Goal: Task Accomplishment & Management: Complete application form

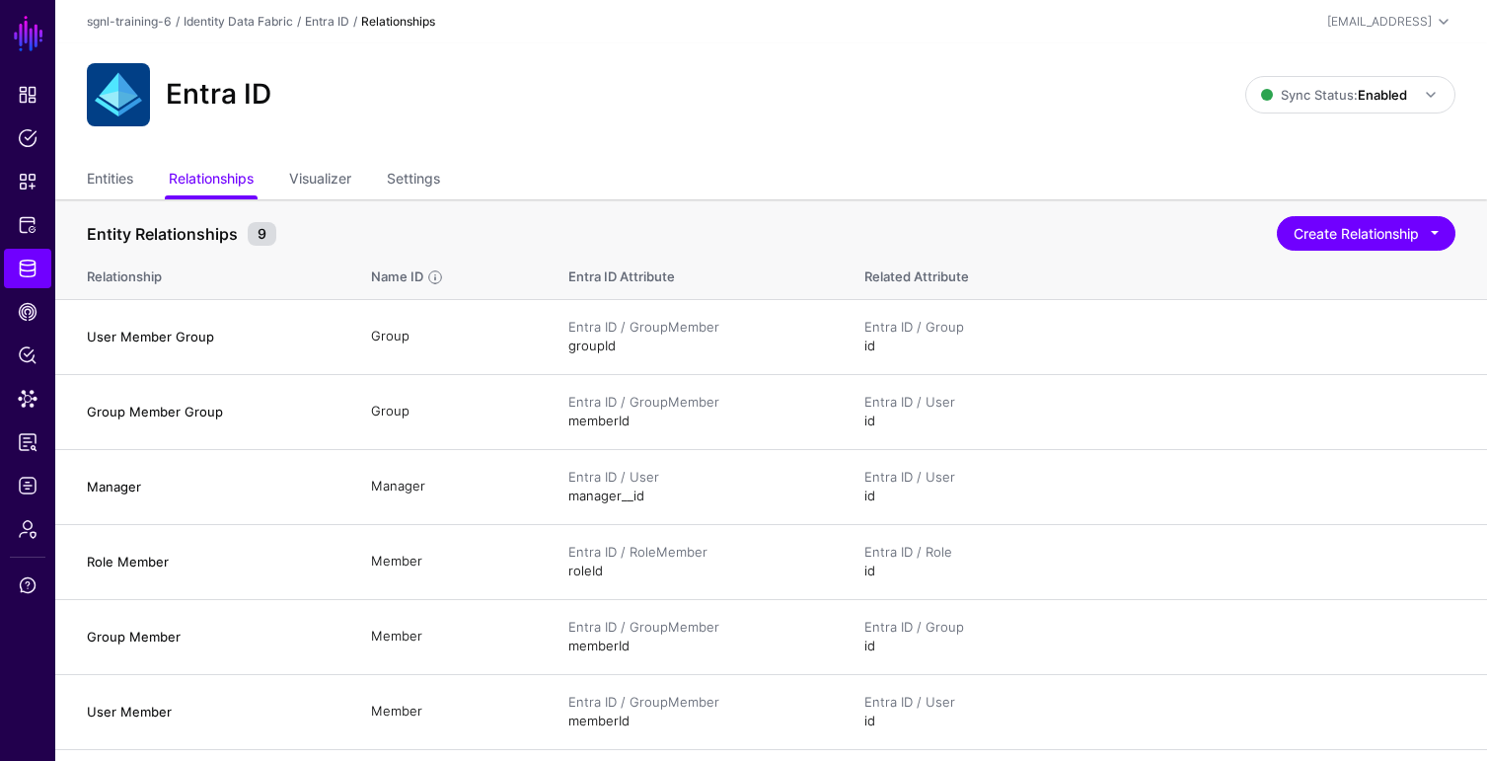
scroll to position [343, 0]
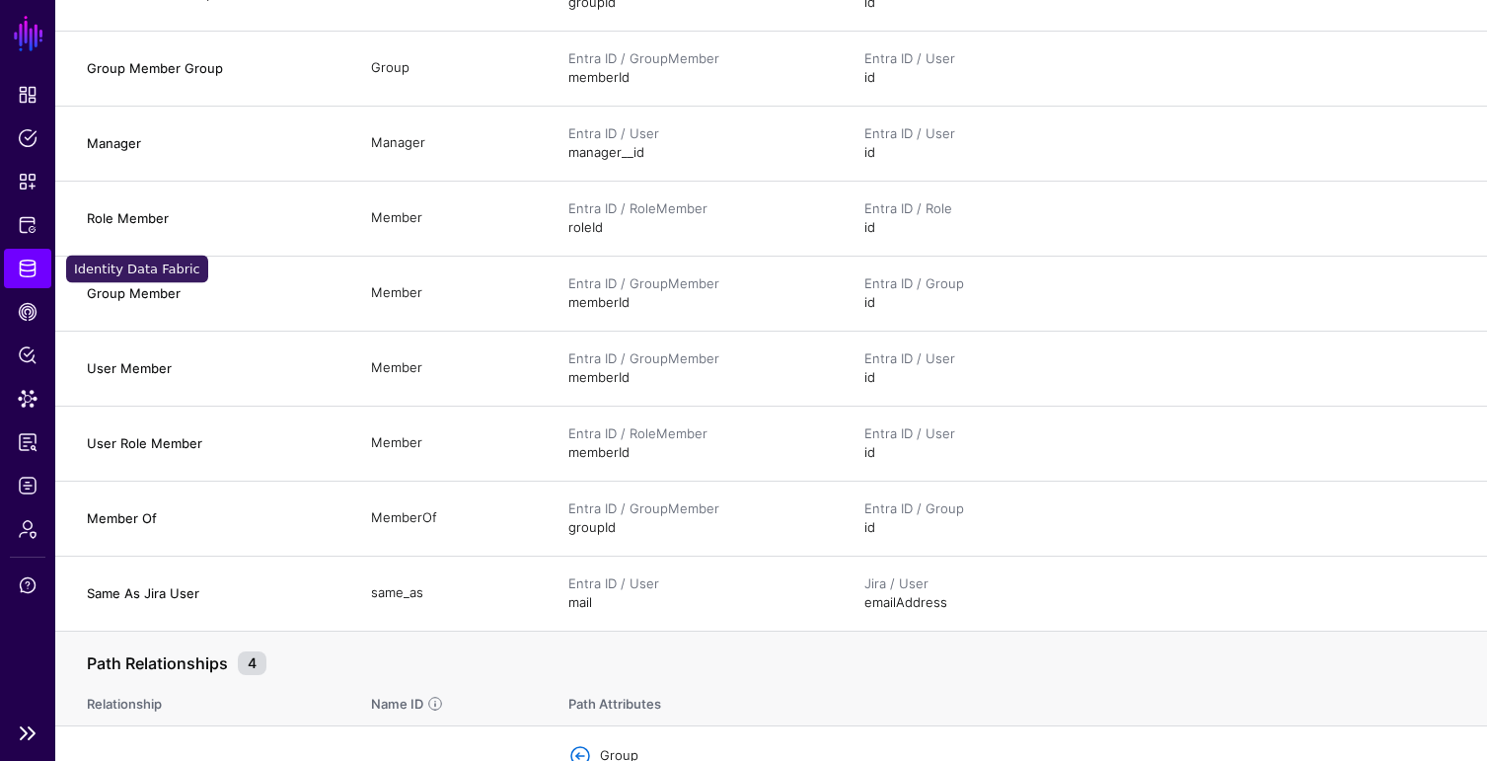
click at [27, 270] on span "Identity Data Fabric" at bounding box center [28, 269] width 20 height 20
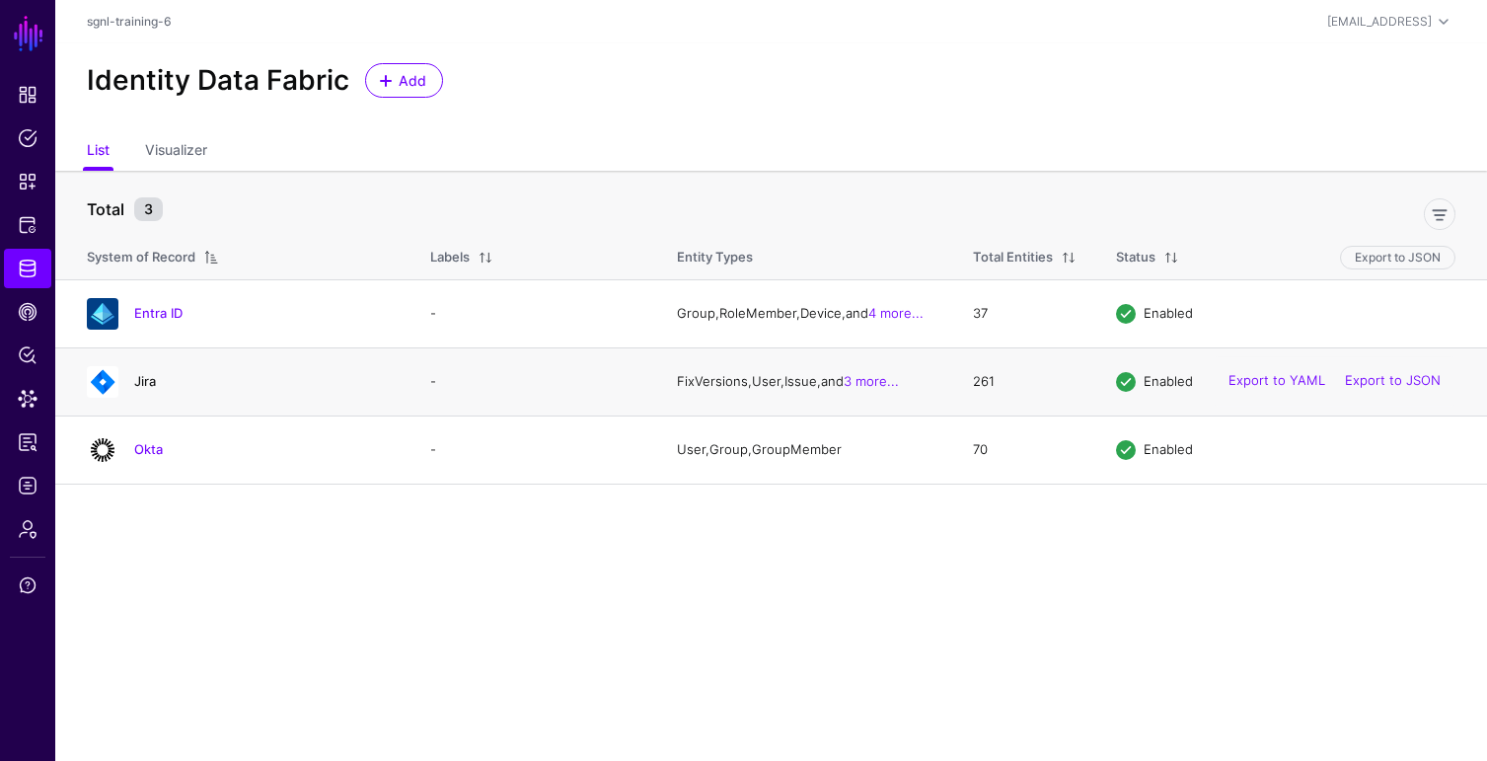
click at [141, 379] on link "Jira" at bounding box center [145, 381] width 22 height 16
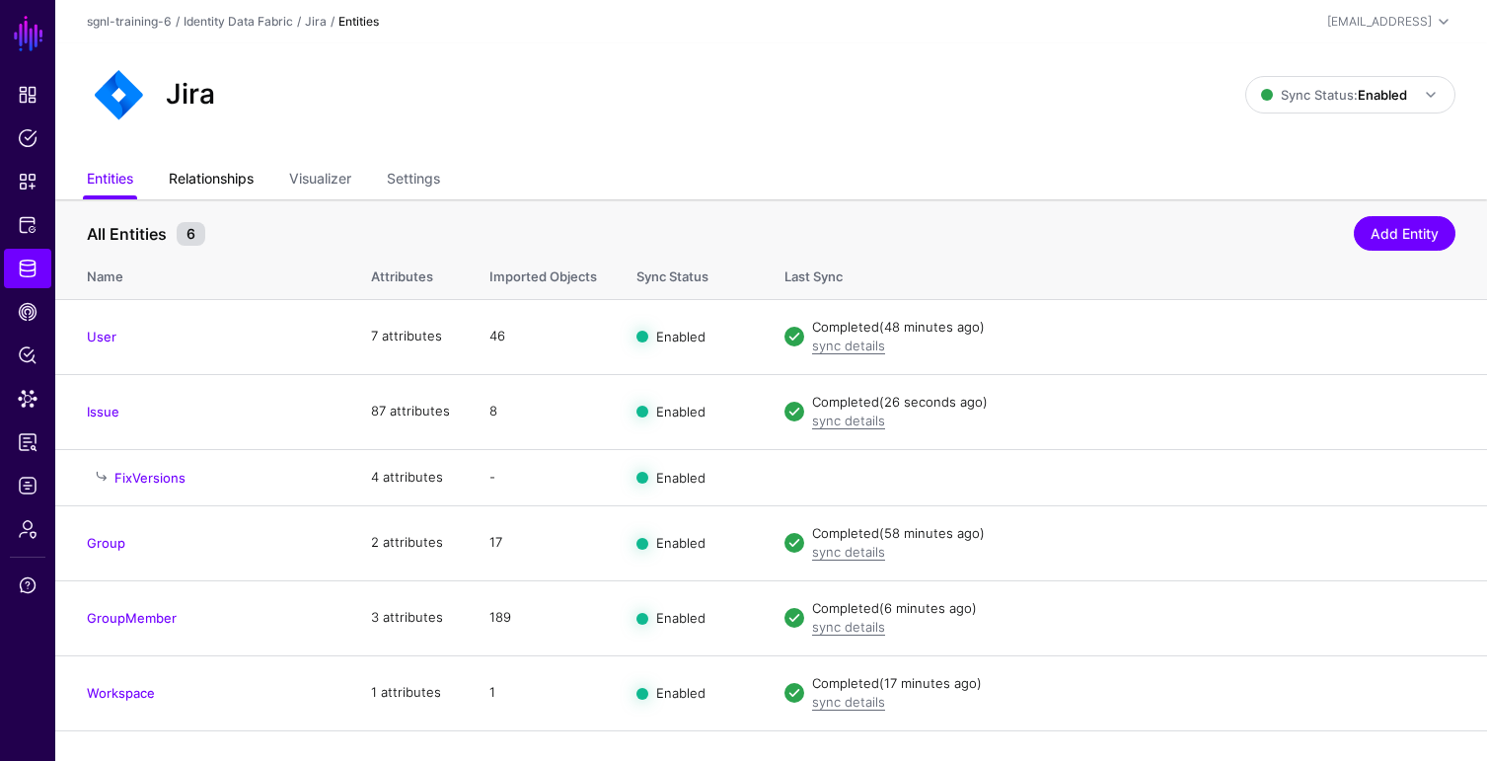
click at [216, 186] on link "Relationships" at bounding box center [211, 181] width 85 height 38
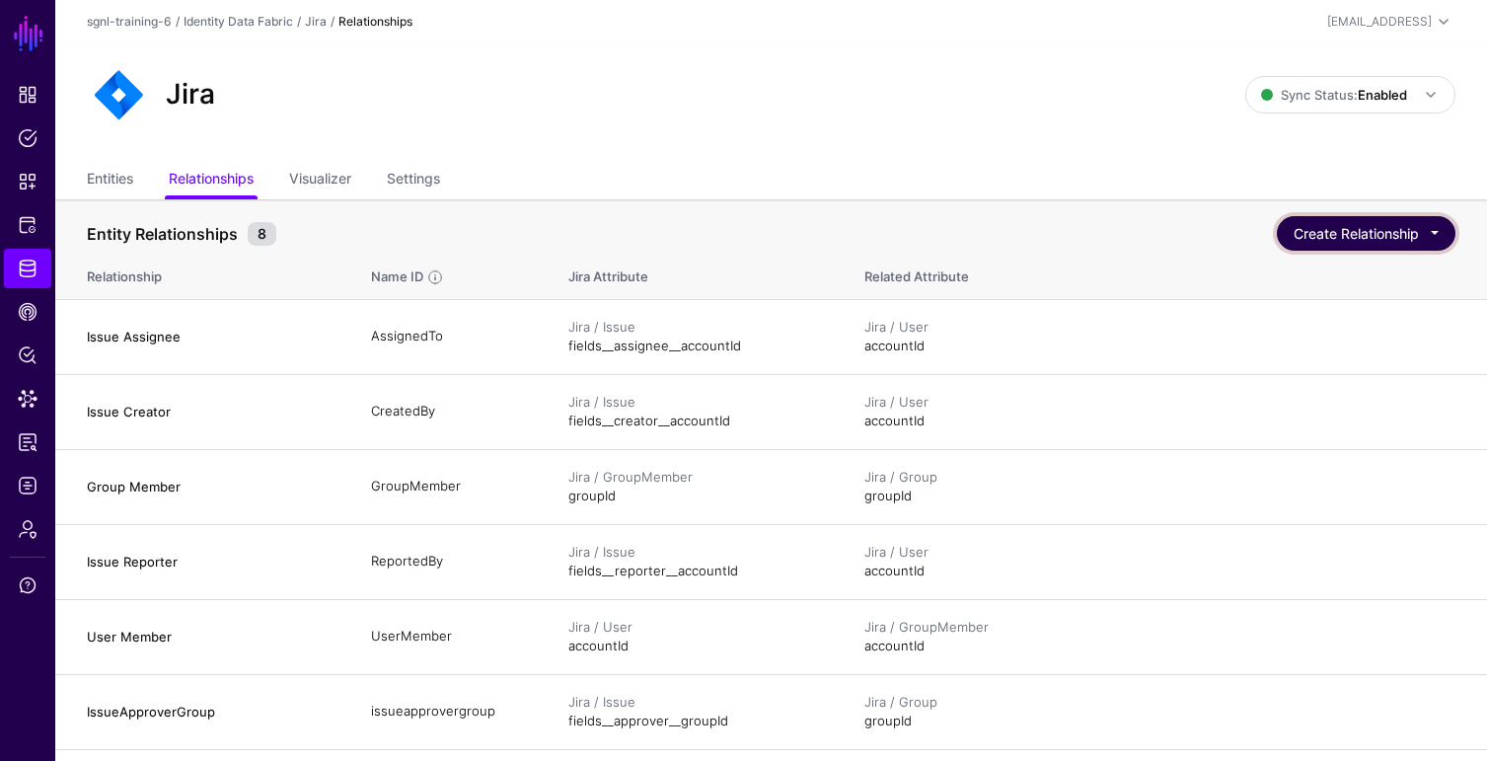
click at [1365, 227] on button "Create Relationship" at bounding box center [1366, 233] width 179 height 35
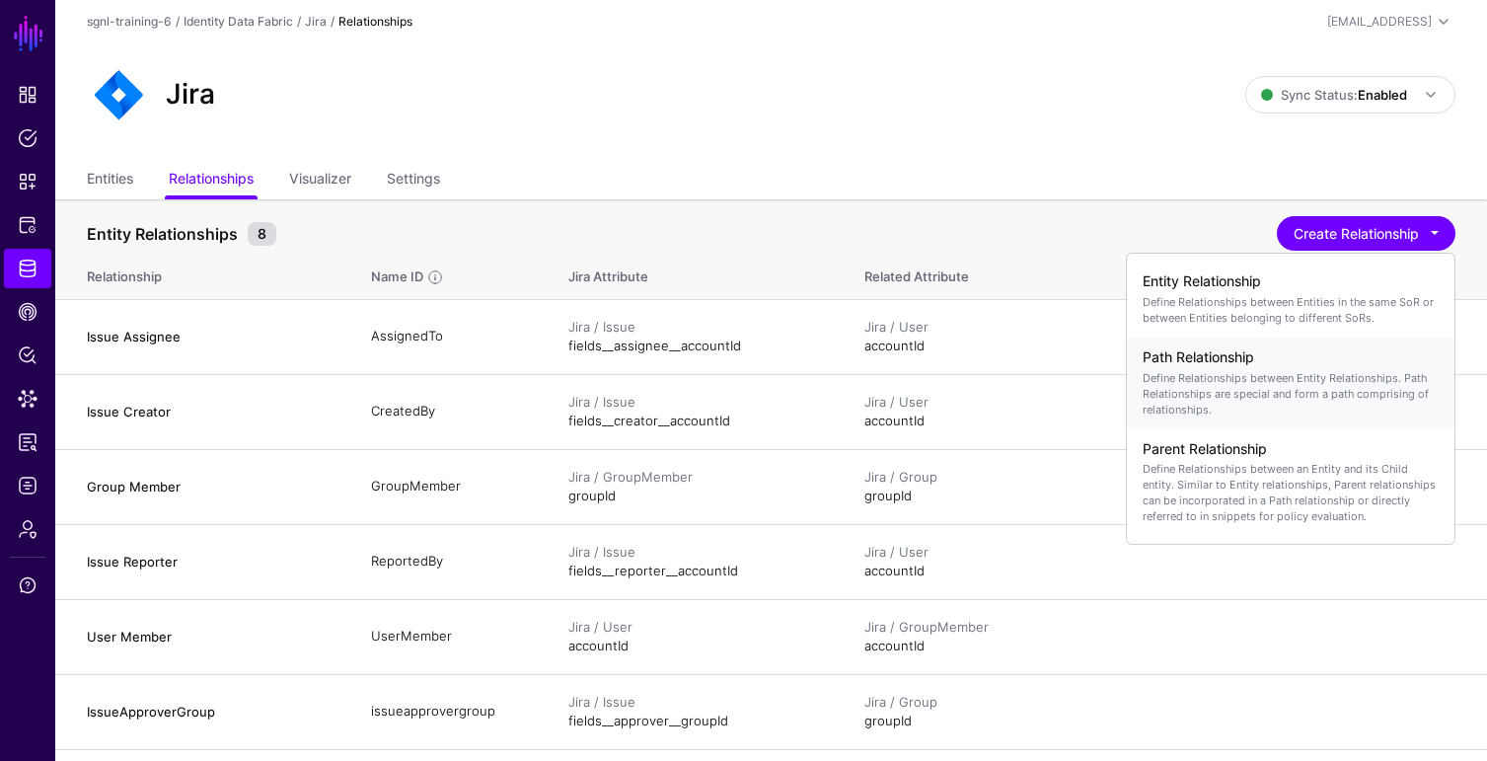
click at [1236, 366] on div "Path Relationship Define Relationships between Entity Relationships. Path Relat…" at bounding box center [1291, 383] width 296 height 84
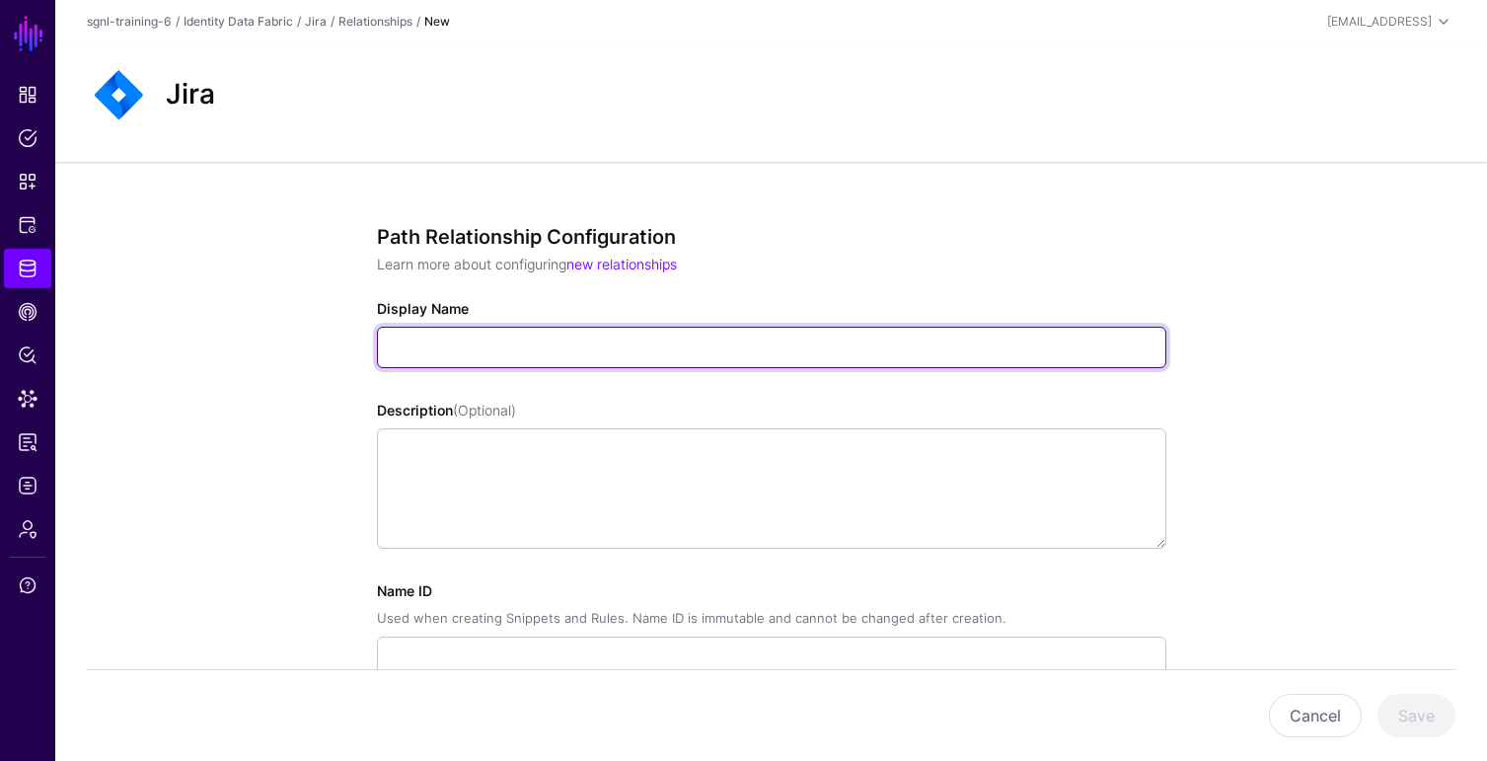
click at [431, 352] on input "Display Name" at bounding box center [772, 347] width 790 height 41
paste input "**********"
click at [391, 349] on input "**********" at bounding box center [772, 347] width 790 height 41
type input "**********"
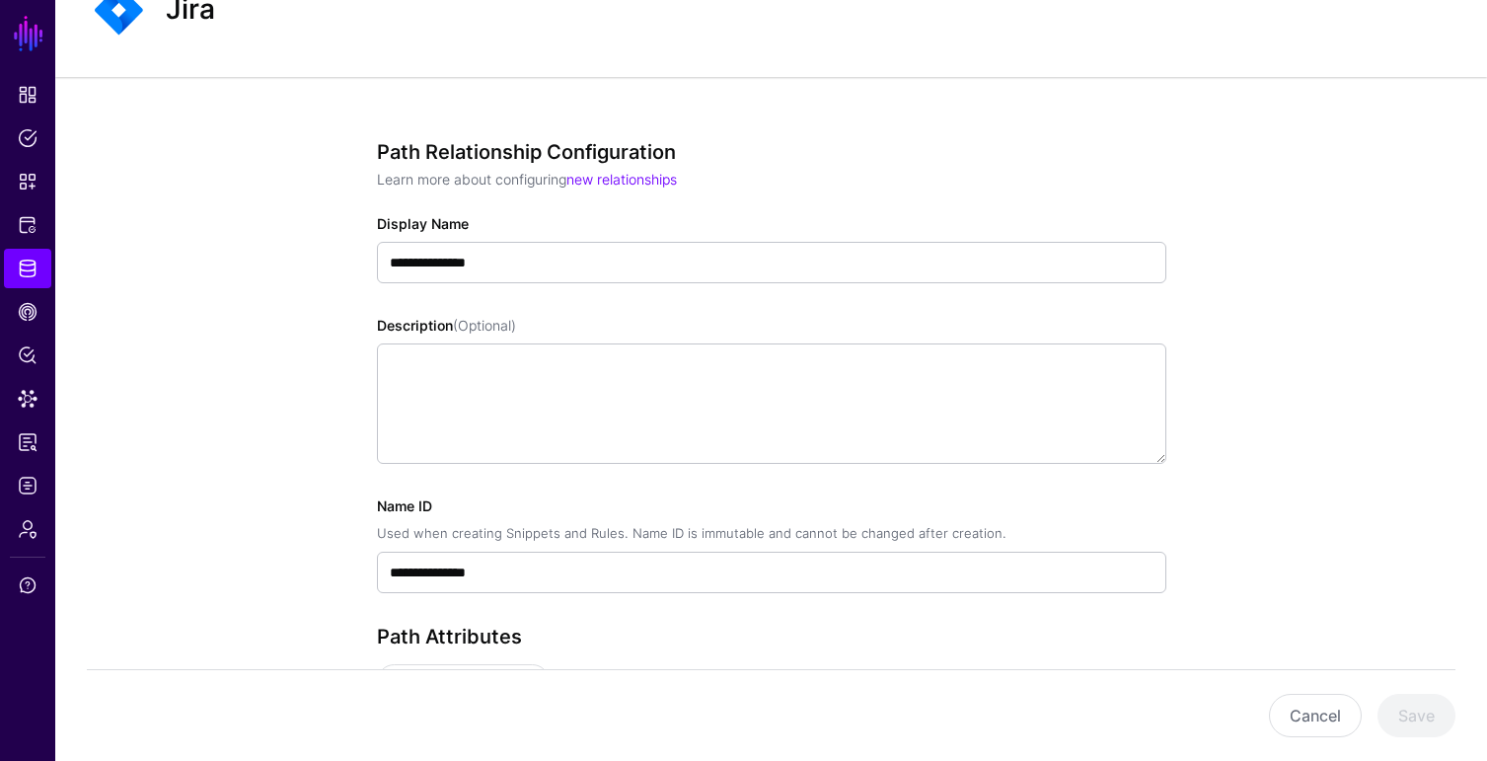
scroll to position [91, 0]
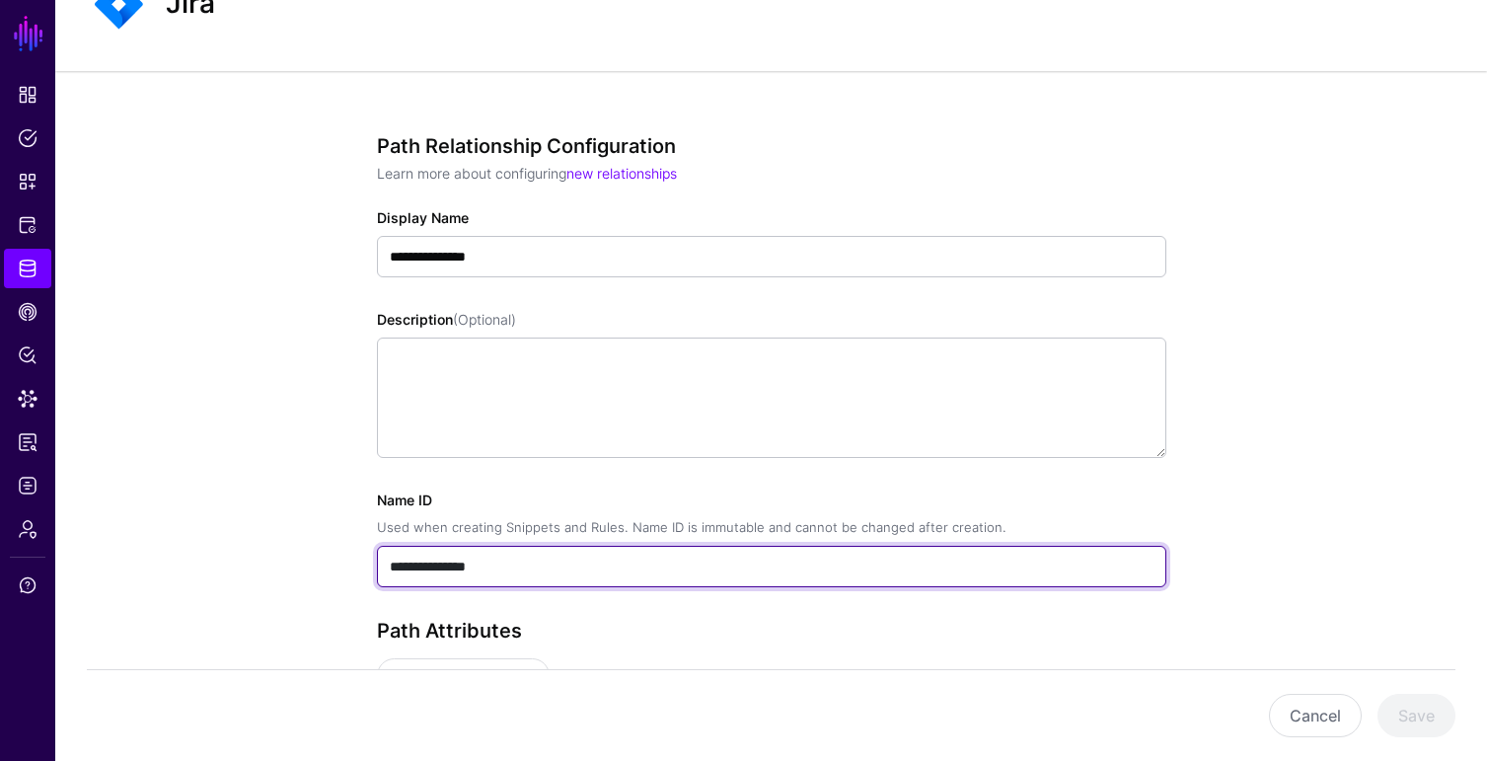
drag, startPoint x: 516, startPoint y: 568, endPoint x: 441, endPoint y: 563, distance: 75.2
click at [506, 568] on input "**********" at bounding box center [772, 566] width 790 height 41
drag, startPoint x: 441, startPoint y: 563, endPoint x: 339, endPoint y: 565, distance: 102.7
click at [339, 565] on div "**********" at bounding box center [772, 581] width 916 height 1021
drag, startPoint x: 526, startPoint y: 569, endPoint x: 385, endPoint y: 570, distance: 141.1
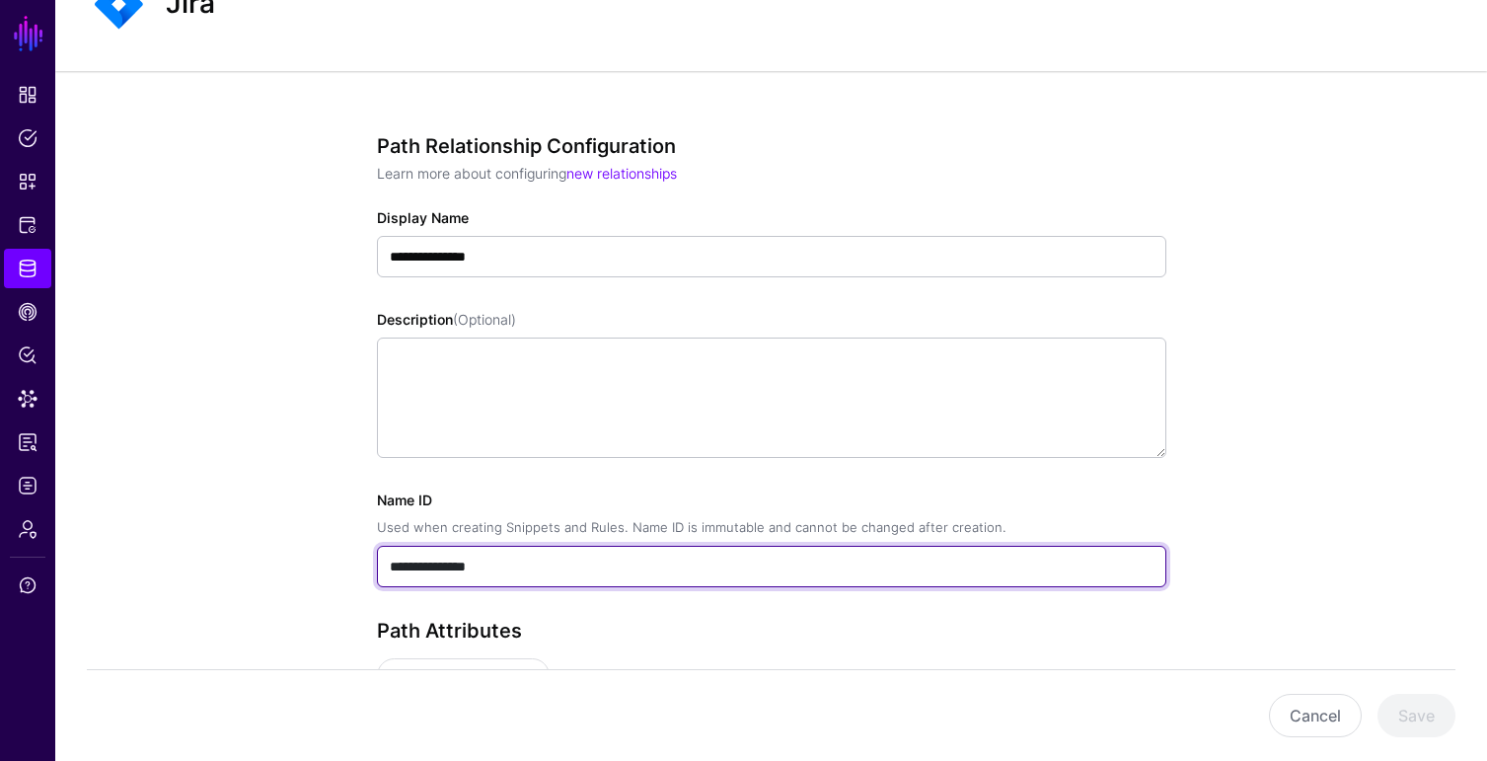
click at [385, 570] on input "**********" at bounding box center [772, 566] width 790 height 41
paste input "*"
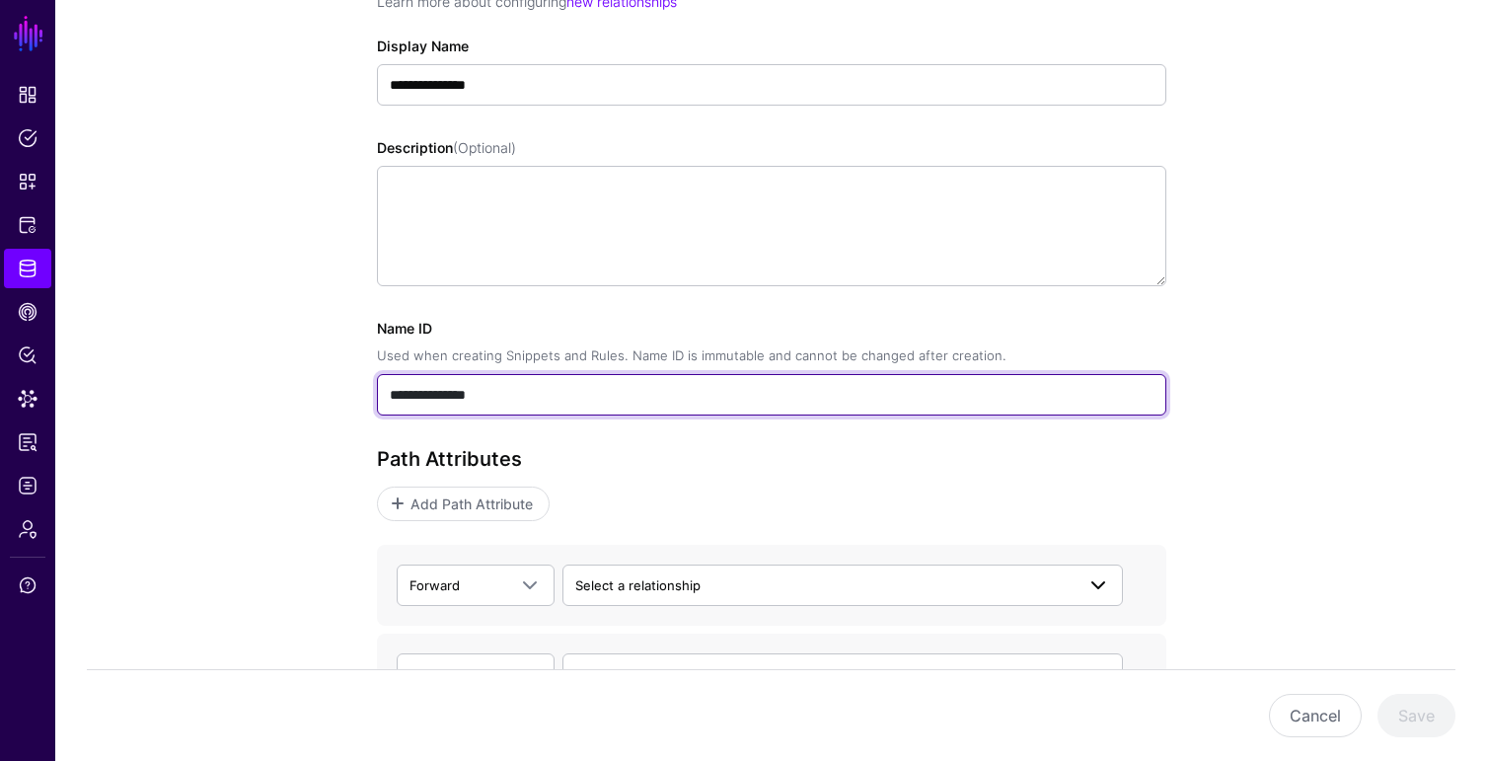
scroll to position [275, 0]
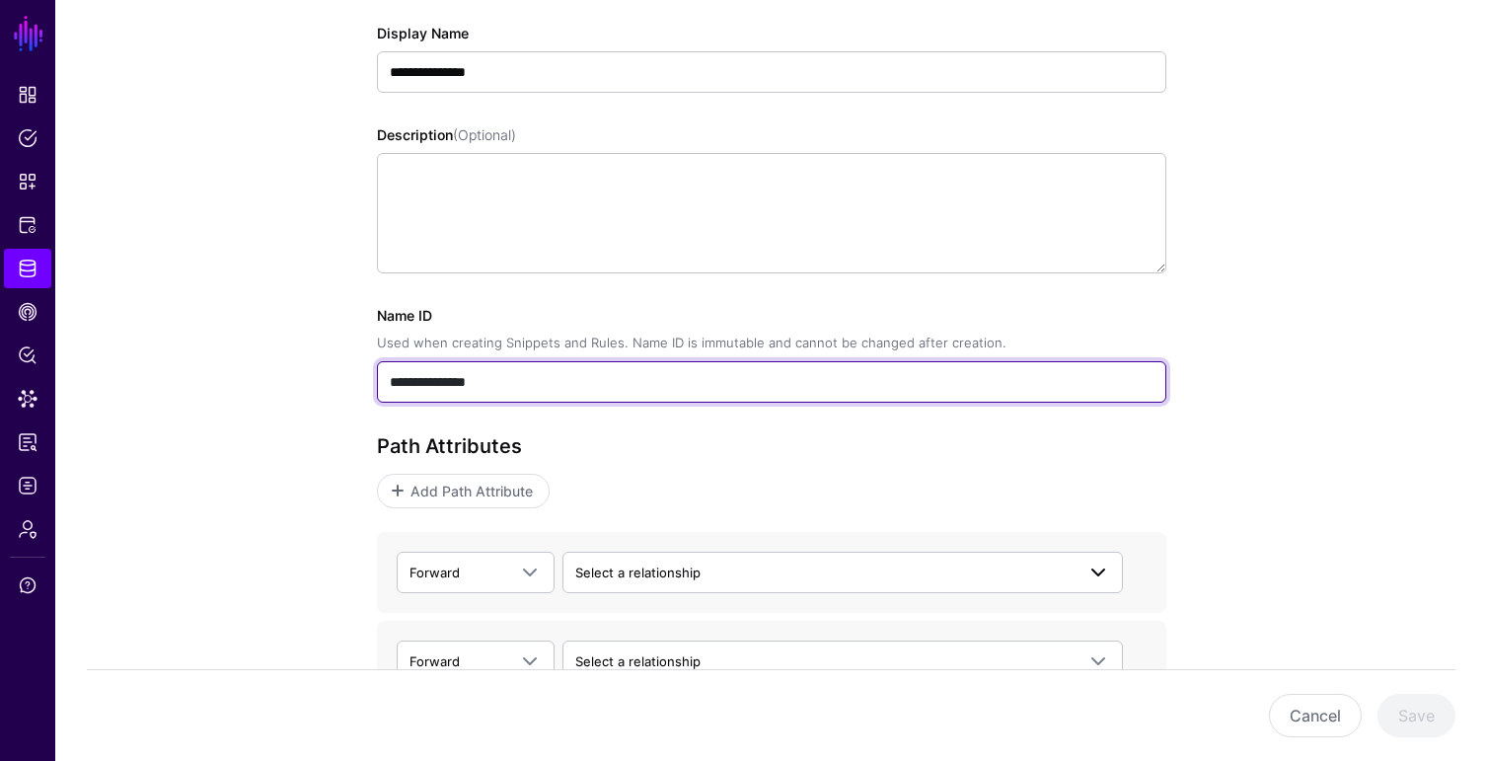
type input "**********"
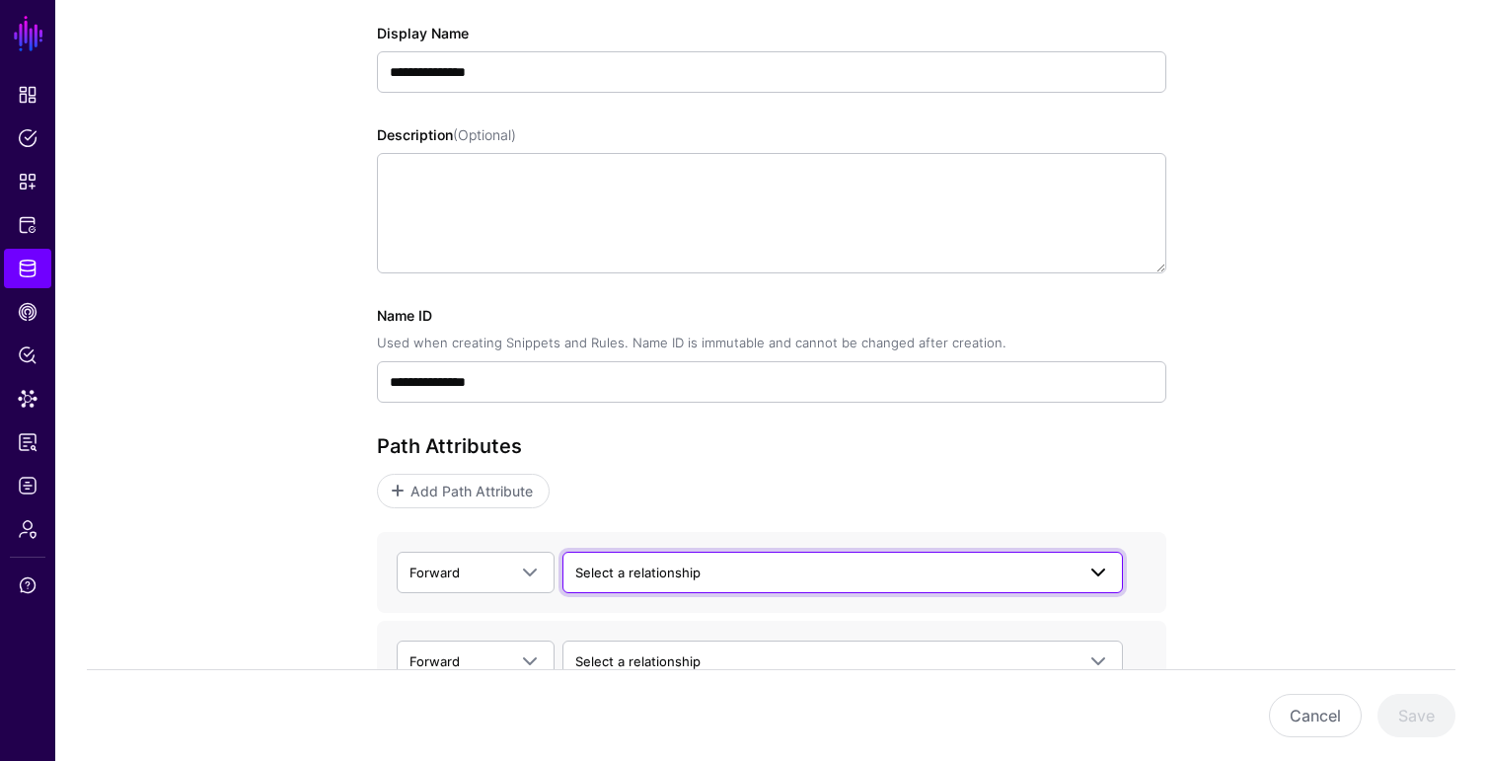
click at [674, 583] on link "Select a relationship" at bounding box center [843, 572] width 561 height 41
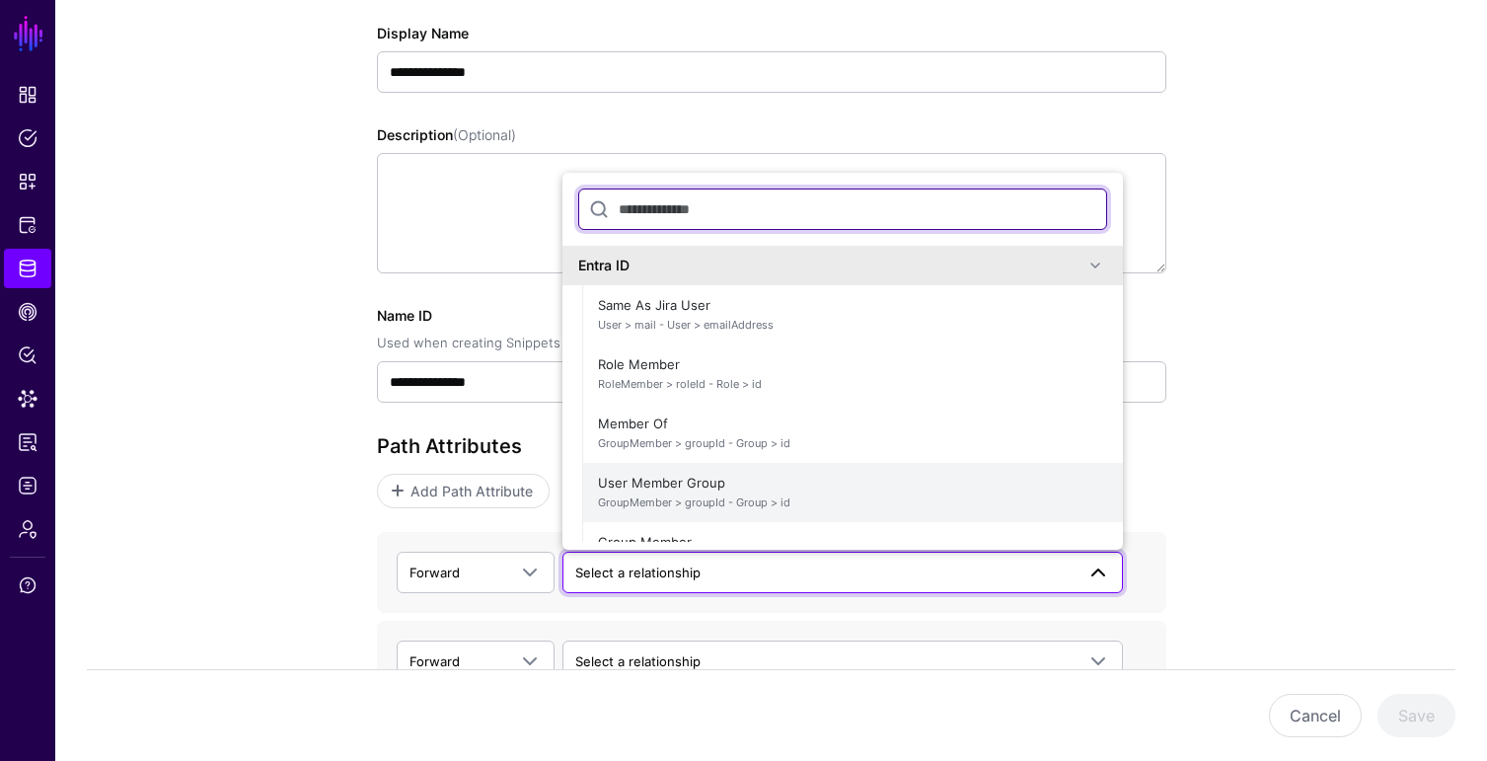
scroll to position [40, 0]
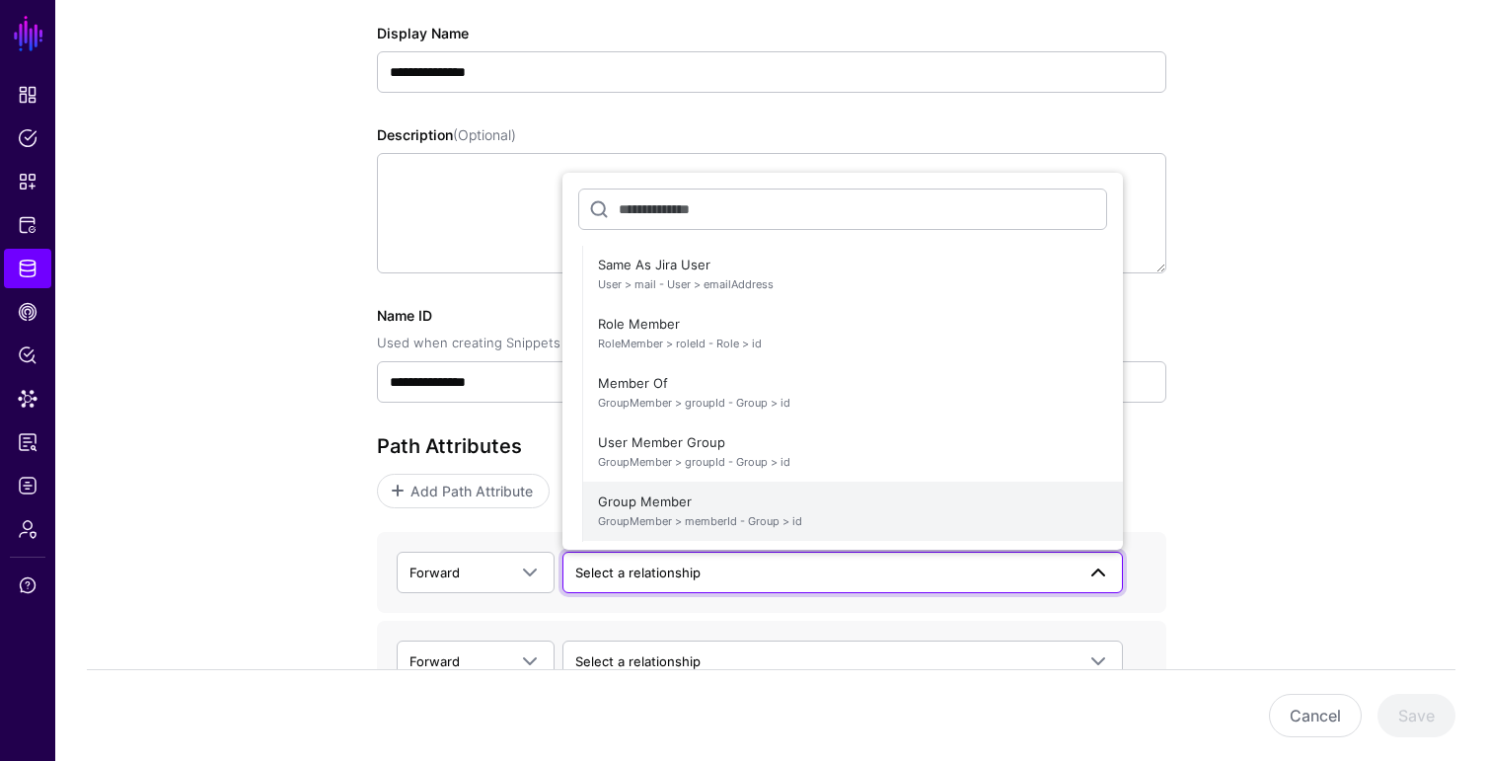
click at [673, 498] on span "Group Member GroupMember > memberId - Group > id" at bounding box center [852, 511] width 509 height 47
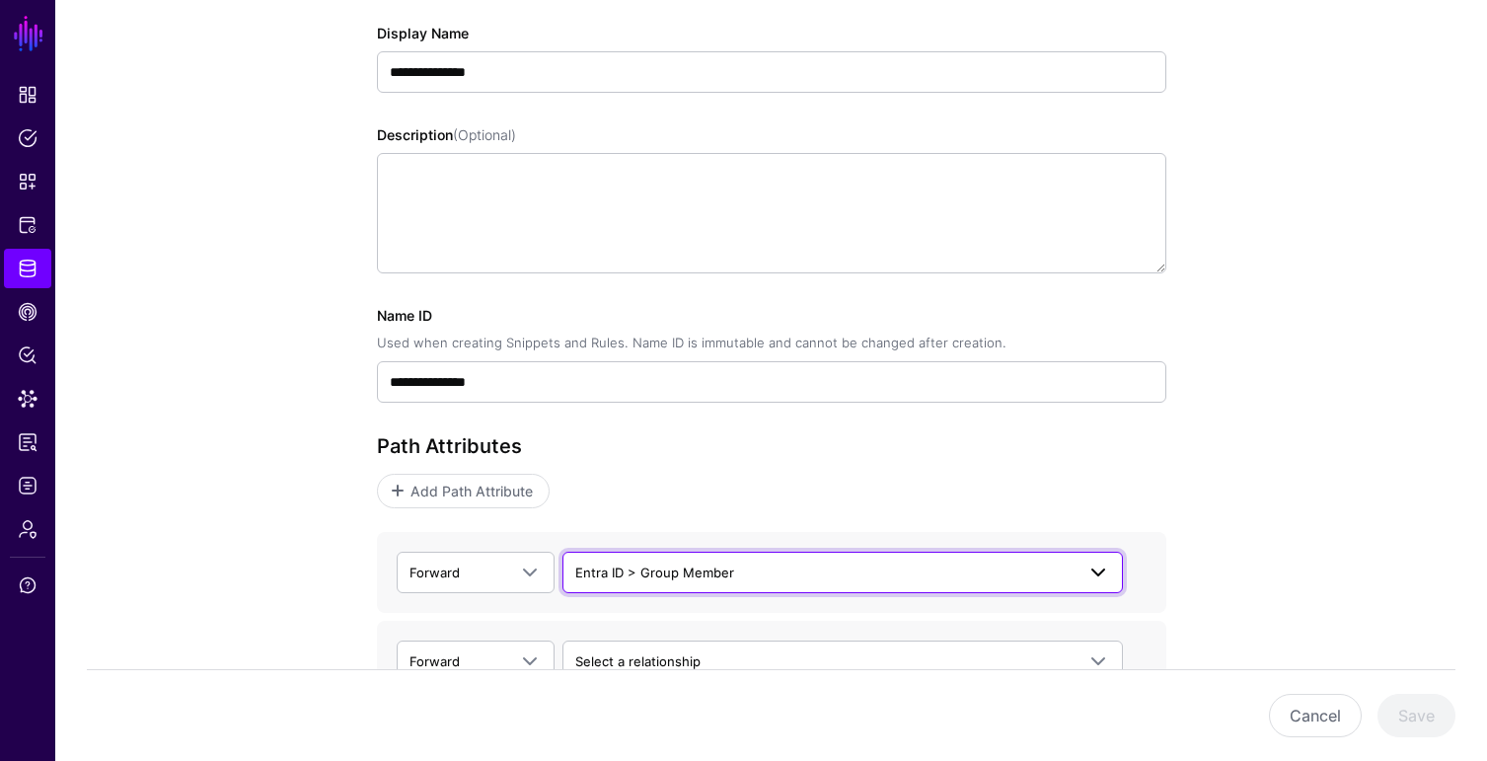
click at [733, 573] on span "Entra ID > Group Member" at bounding box center [824, 573] width 499 height 22
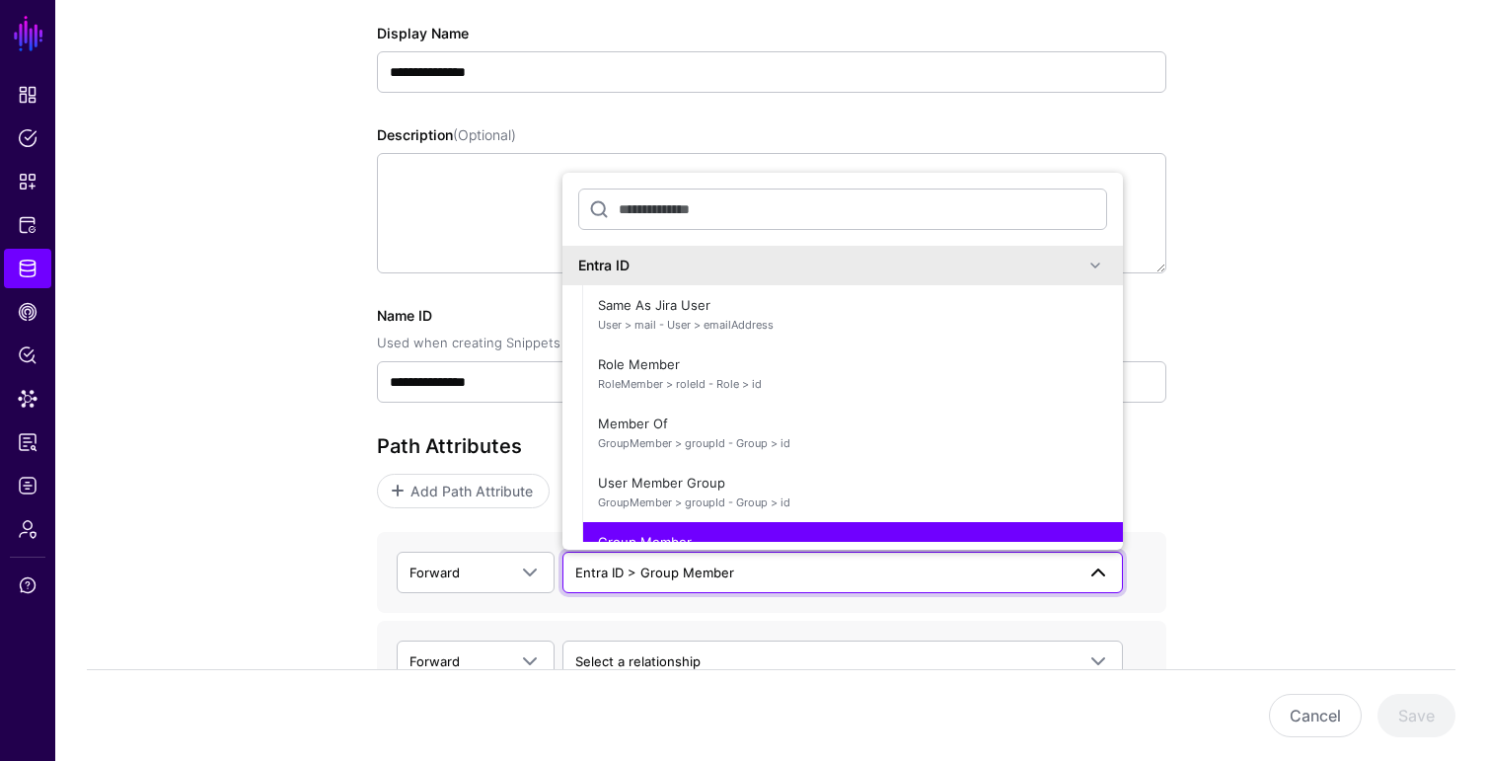
scroll to position [420, 0]
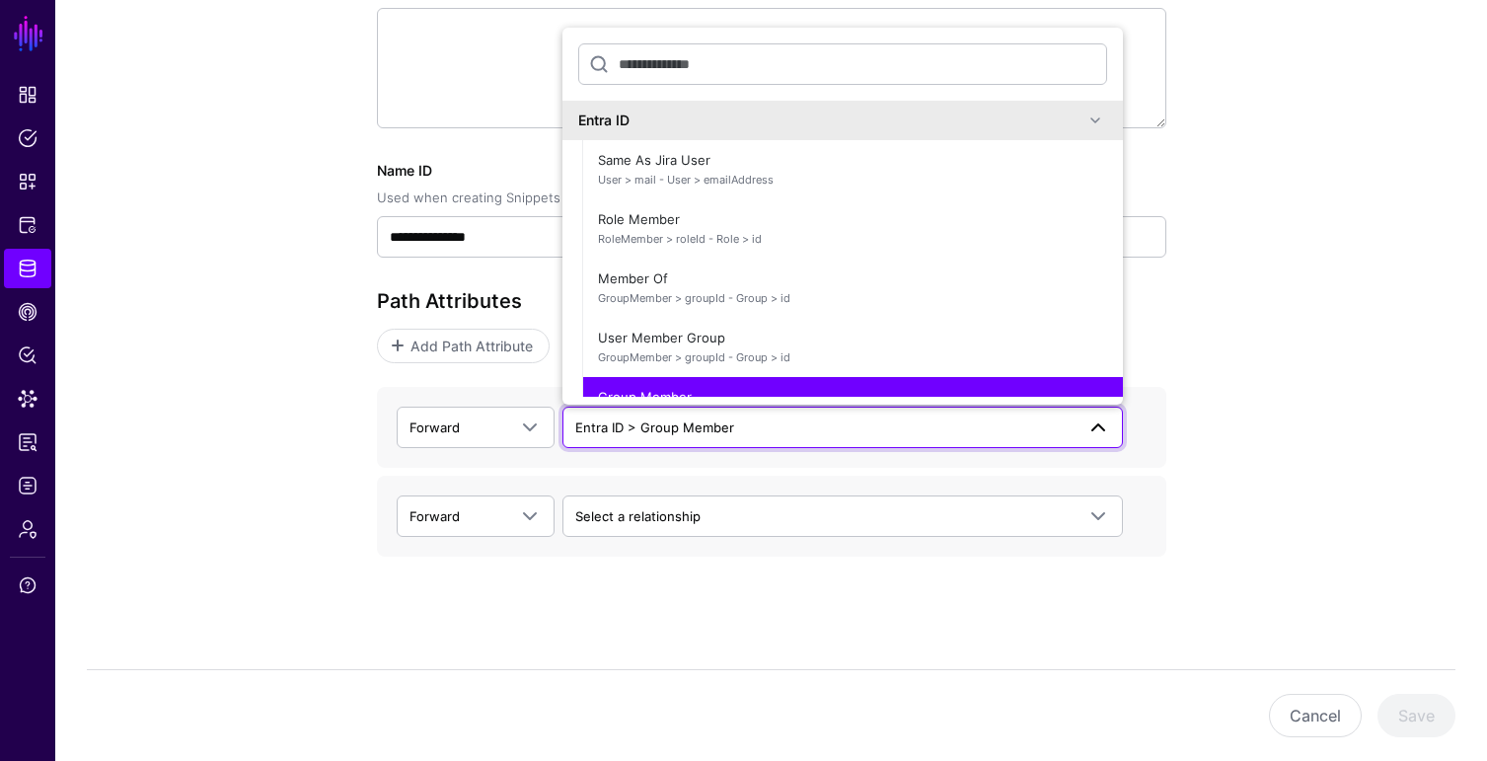
click at [1091, 115] on span at bounding box center [1096, 121] width 24 height 24
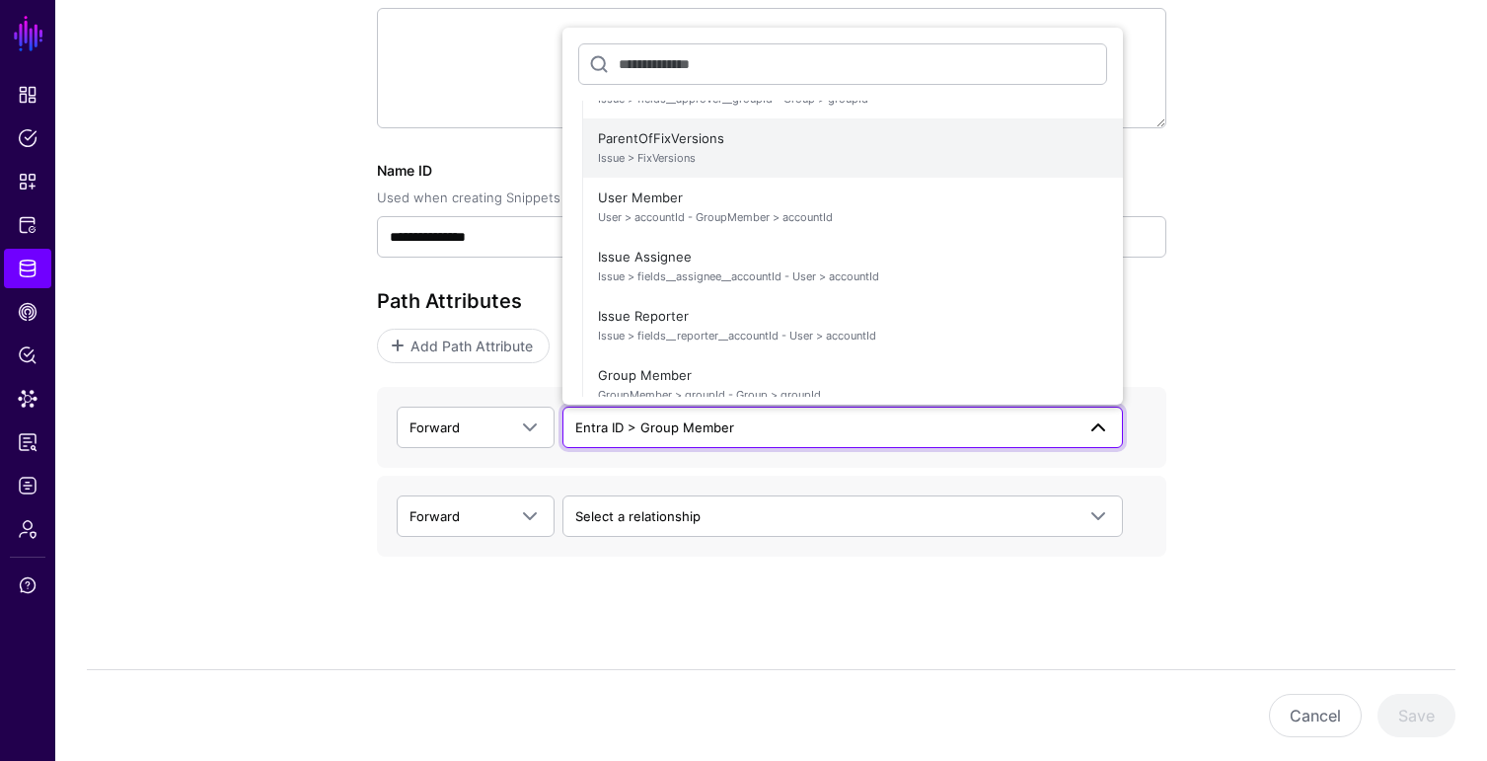
scroll to position [133, 0]
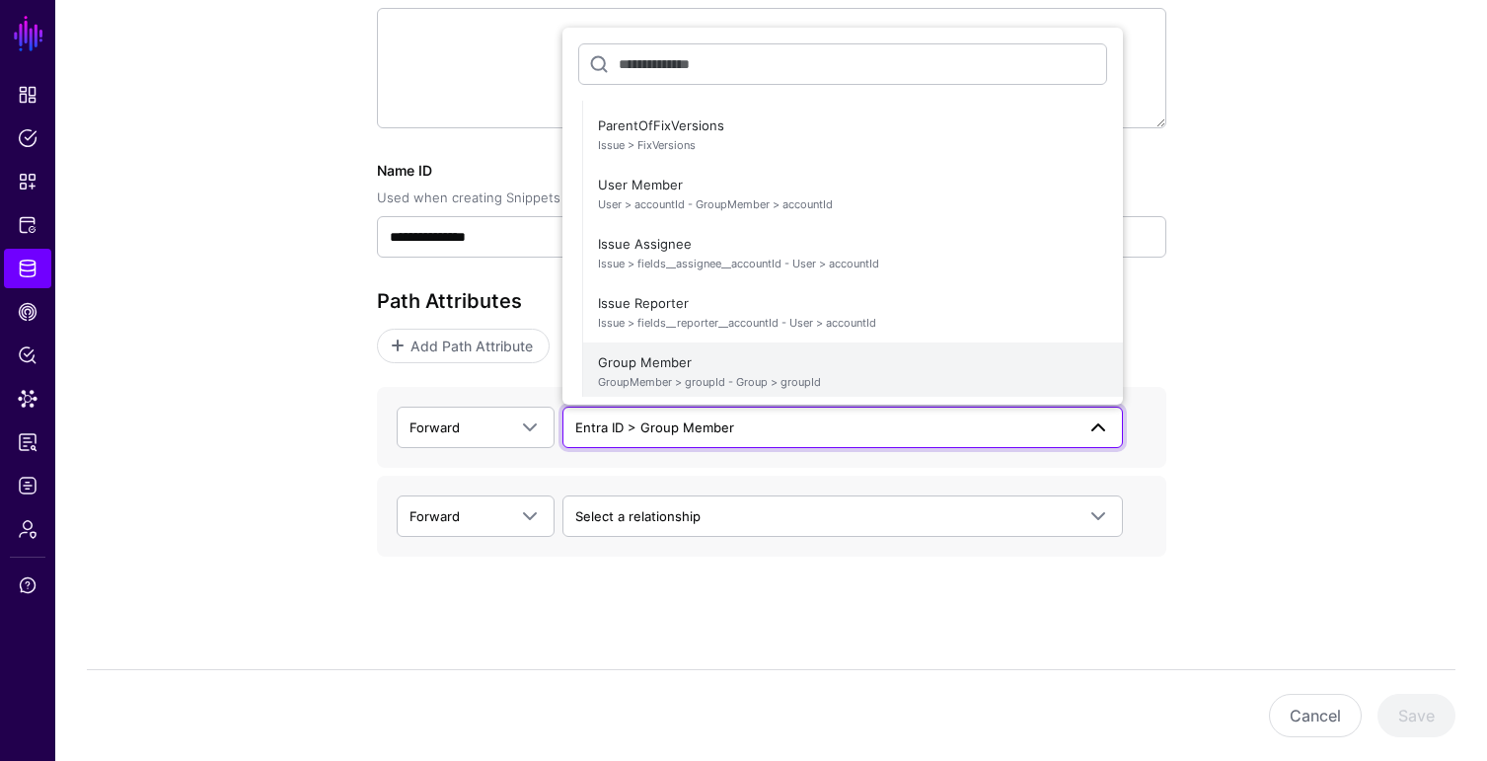
click at [681, 375] on span "GroupMember > groupId - Group > groupId" at bounding box center [852, 382] width 509 height 17
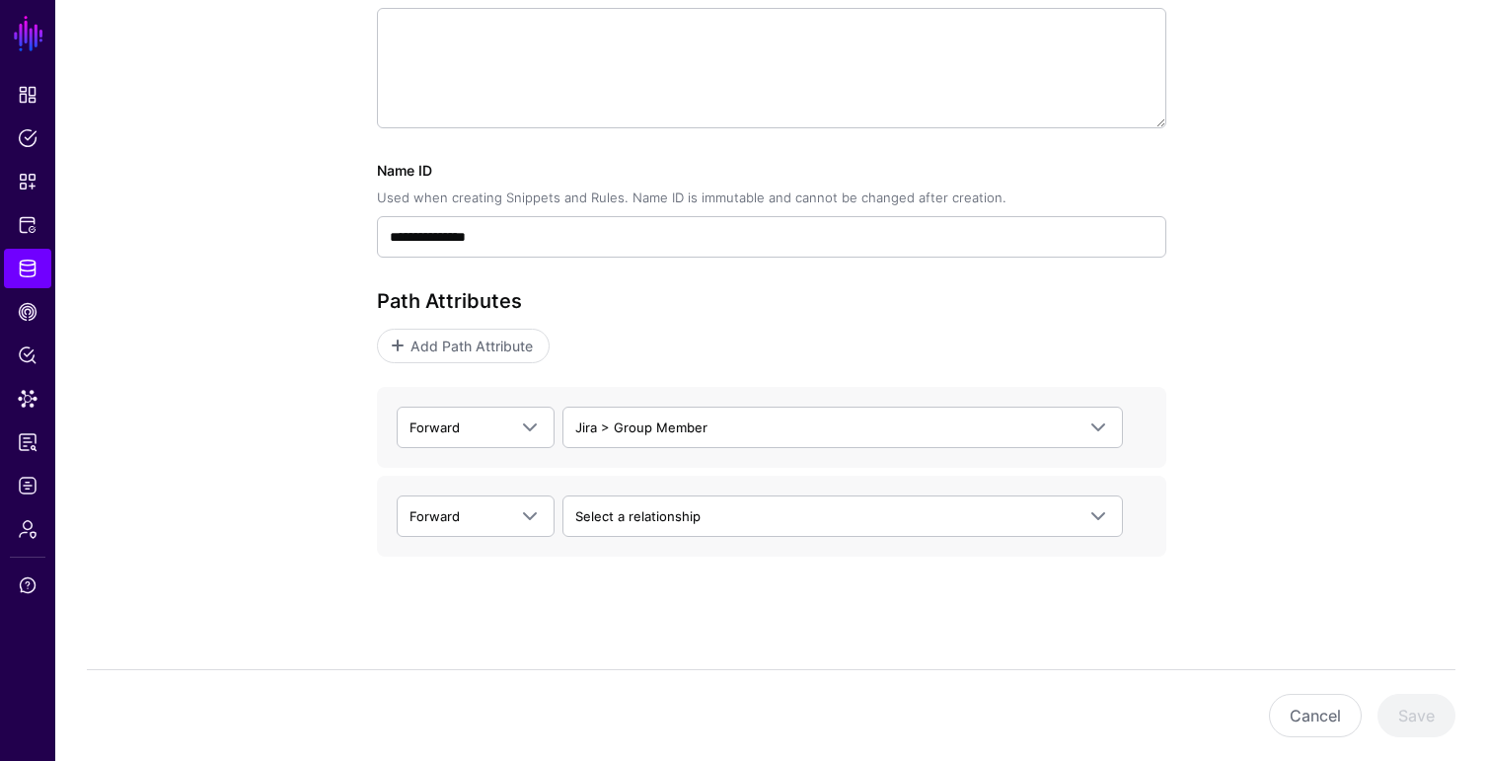
click at [136, 606] on div "**********" at bounding box center [771, 251] width 1432 height 1021
click at [510, 601] on div "**********" at bounding box center [772, 208] width 790 height 807
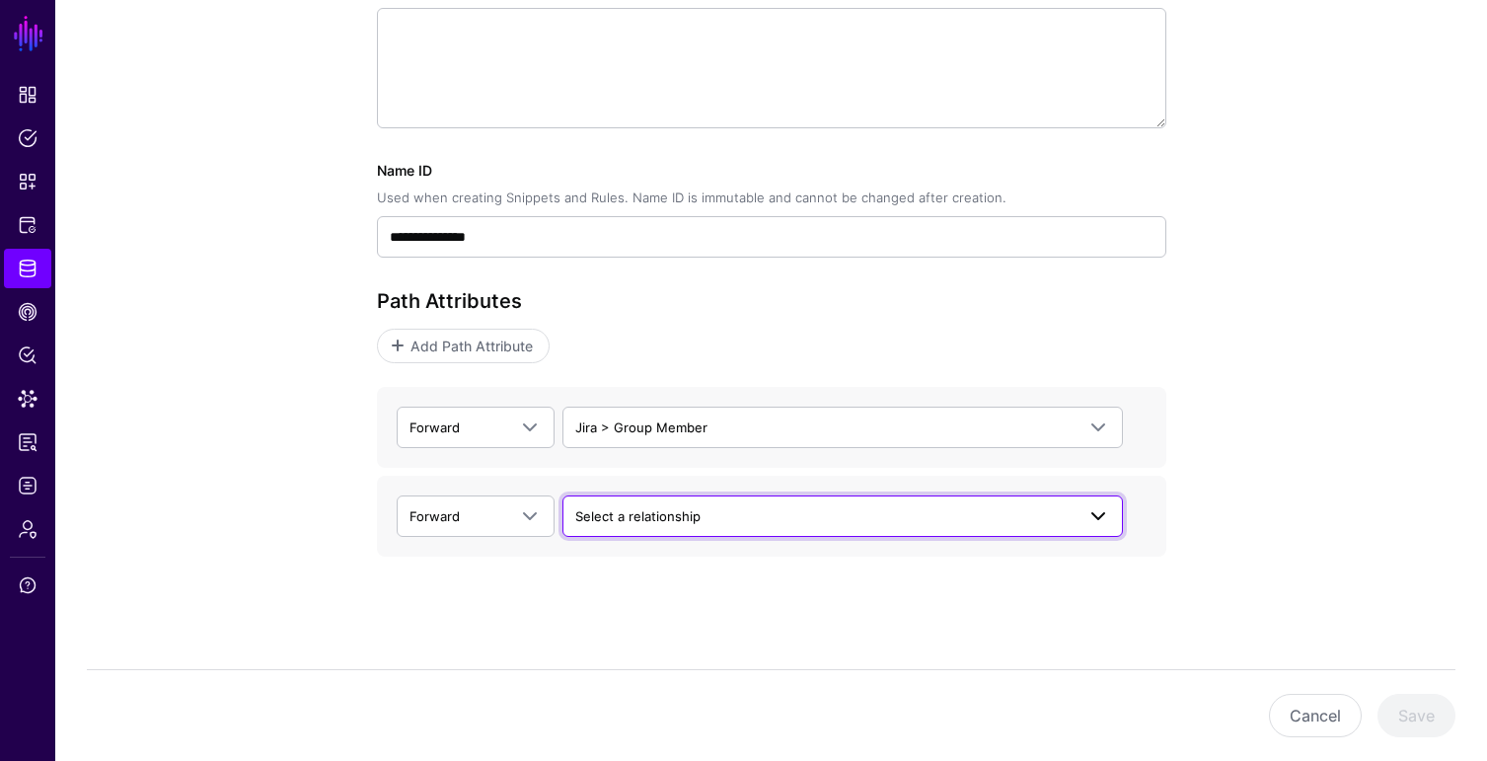
click at [1055, 509] on span "Select a relationship" at bounding box center [824, 516] width 499 height 22
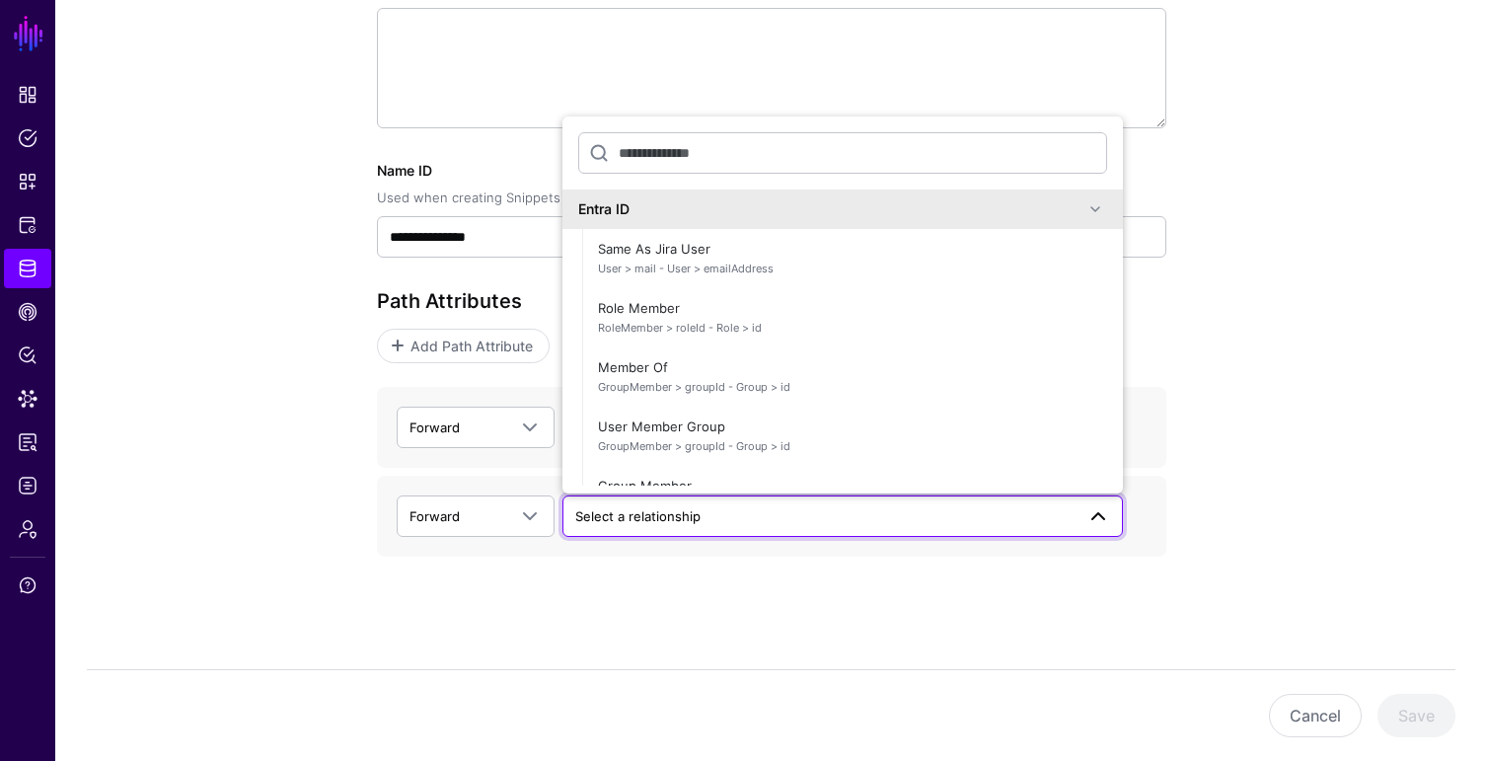
click at [1055, 509] on span "Select a relationship" at bounding box center [824, 516] width 499 height 22
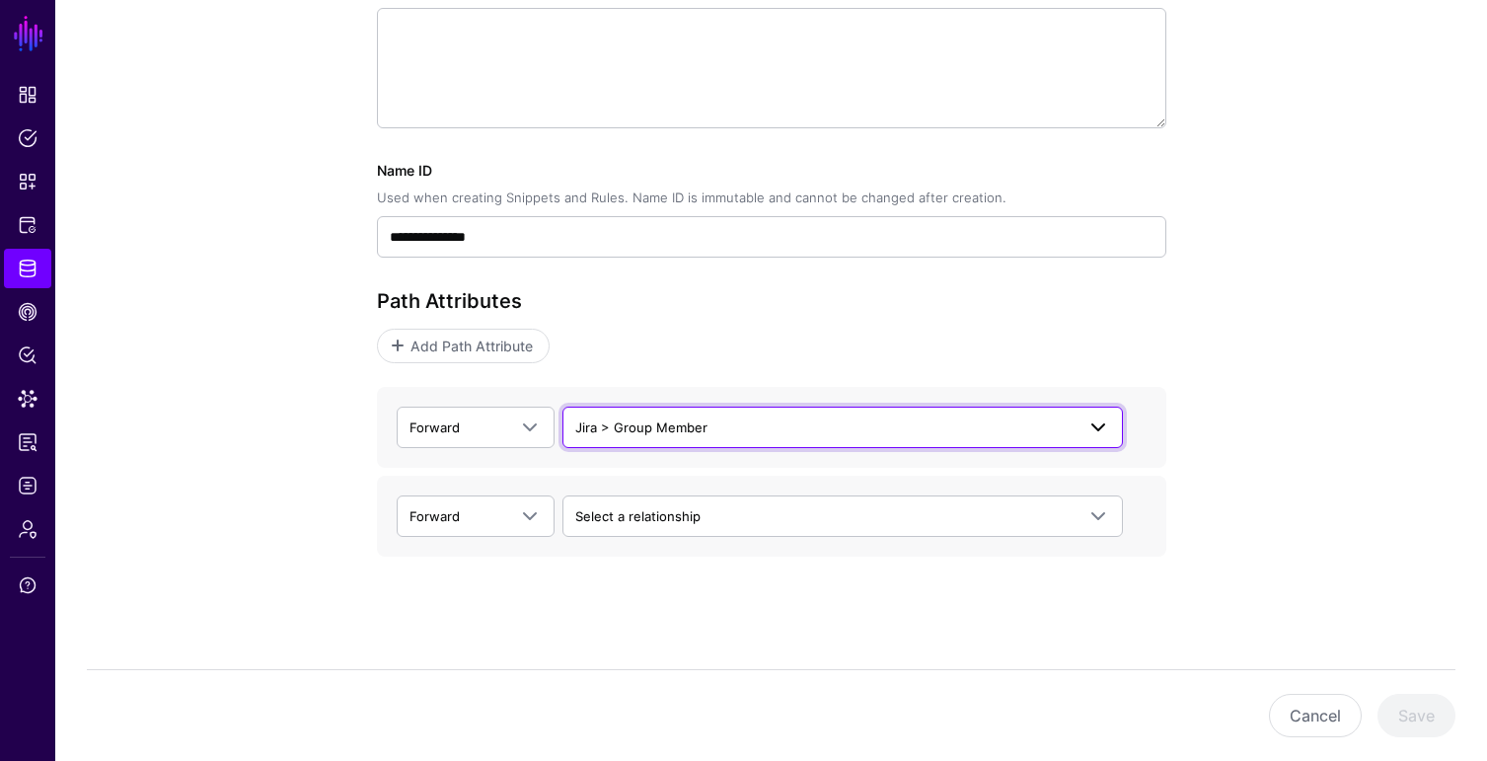
click at [739, 425] on span "Jira > Group Member" at bounding box center [824, 428] width 499 height 22
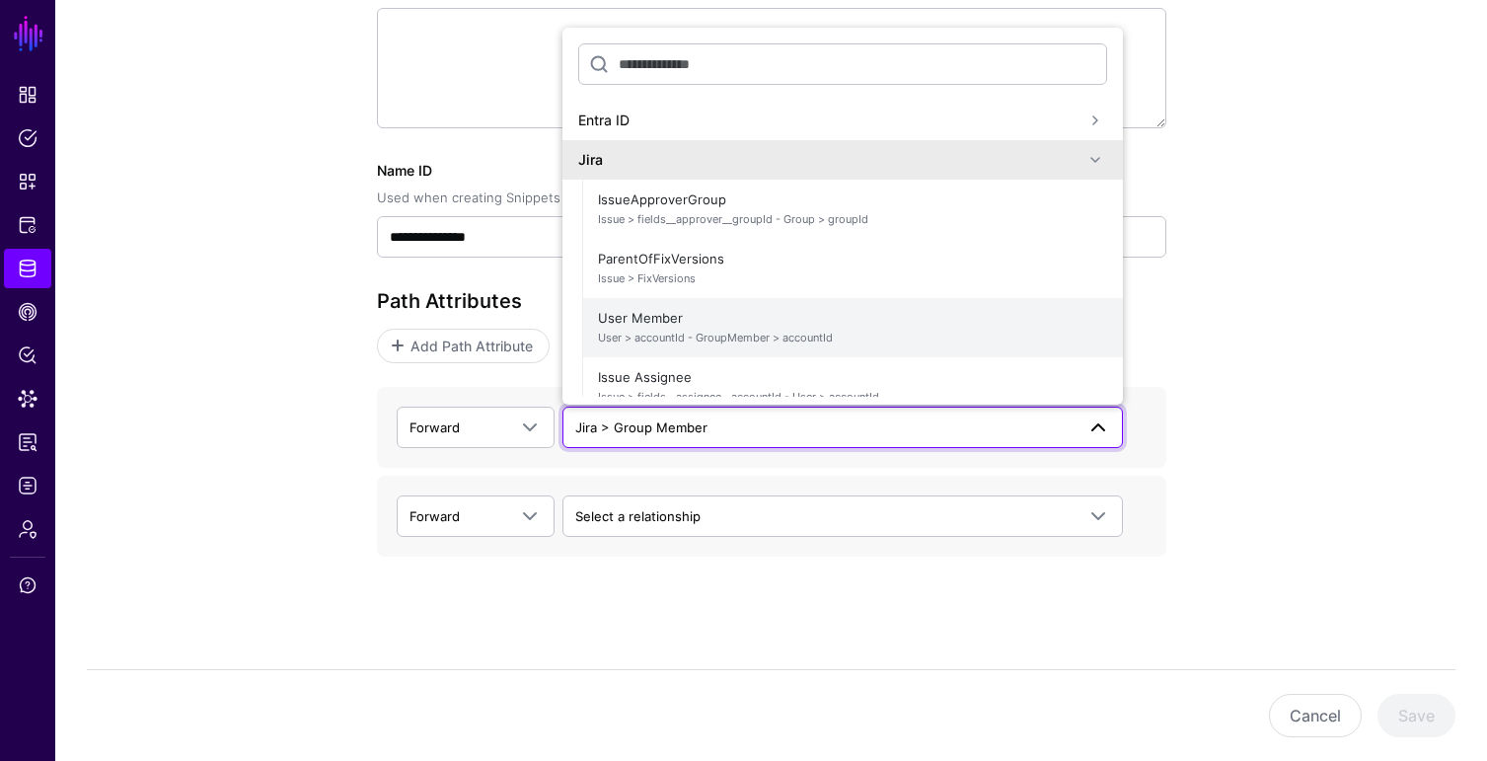
click at [680, 322] on span "User Member User > accountId - GroupMember > accountId" at bounding box center [852, 327] width 509 height 47
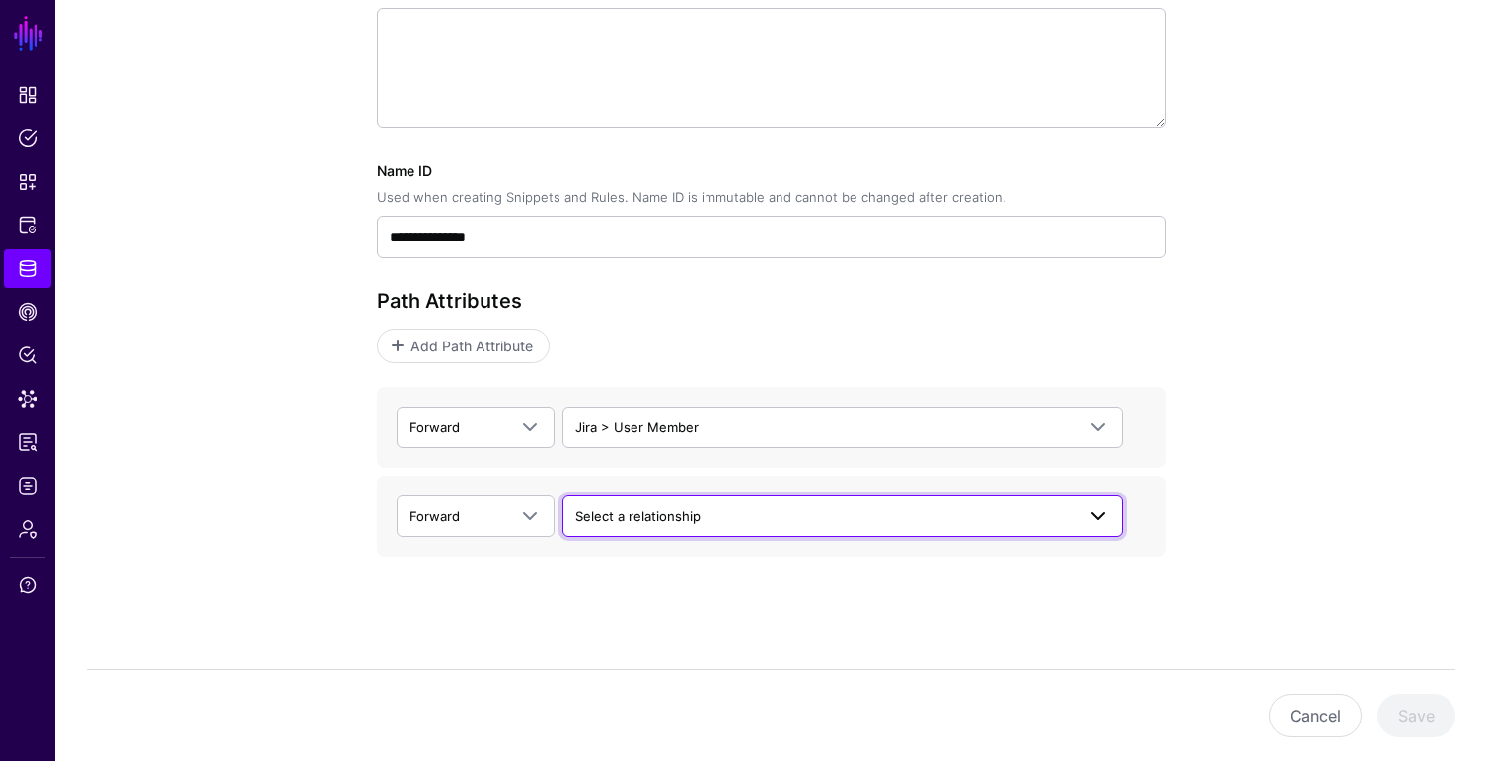
click at [649, 523] on span "Select a relationship" at bounding box center [824, 516] width 499 height 22
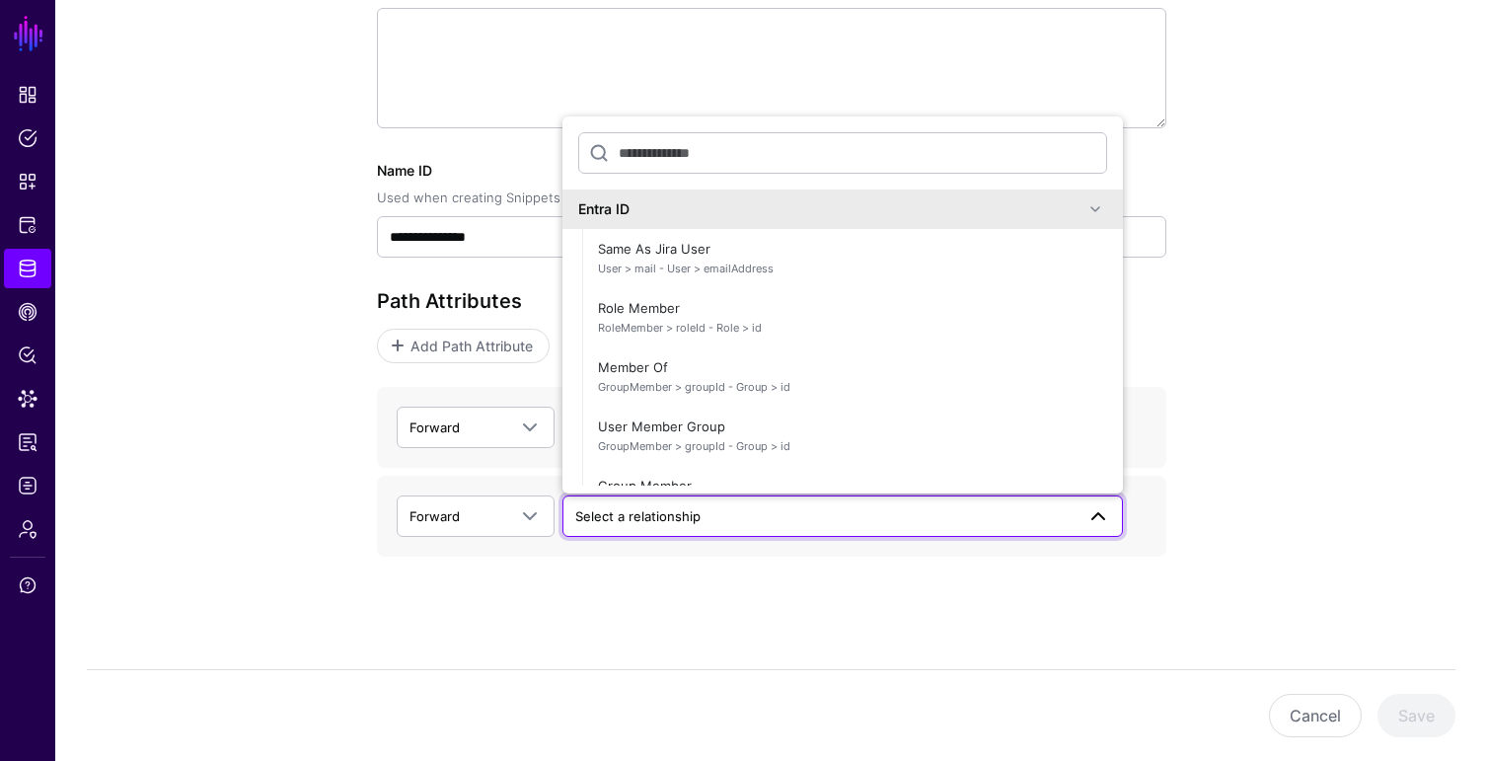
click at [1085, 204] on span at bounding box center [1096, 209] width 24 height 24
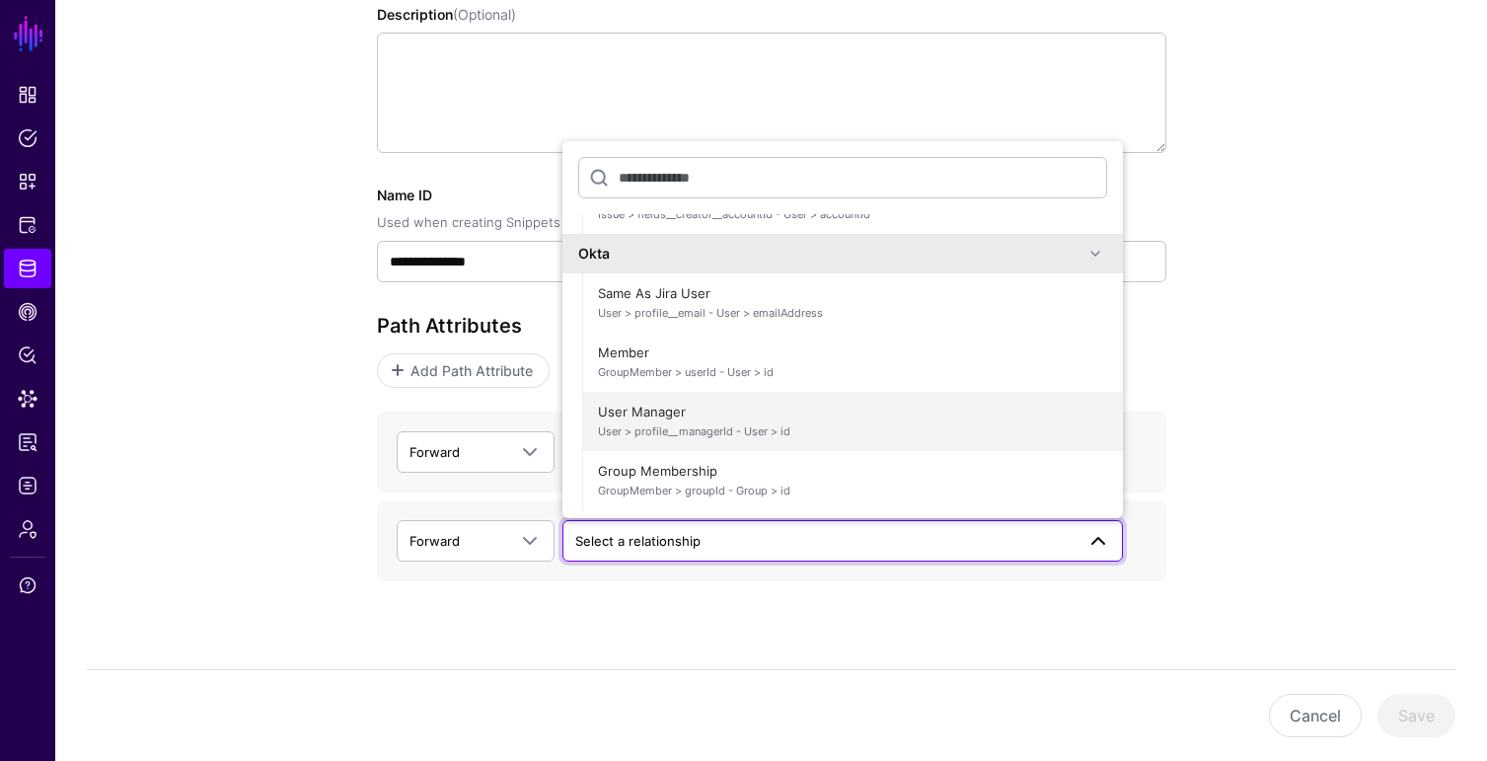
scroll to position [366, 0]
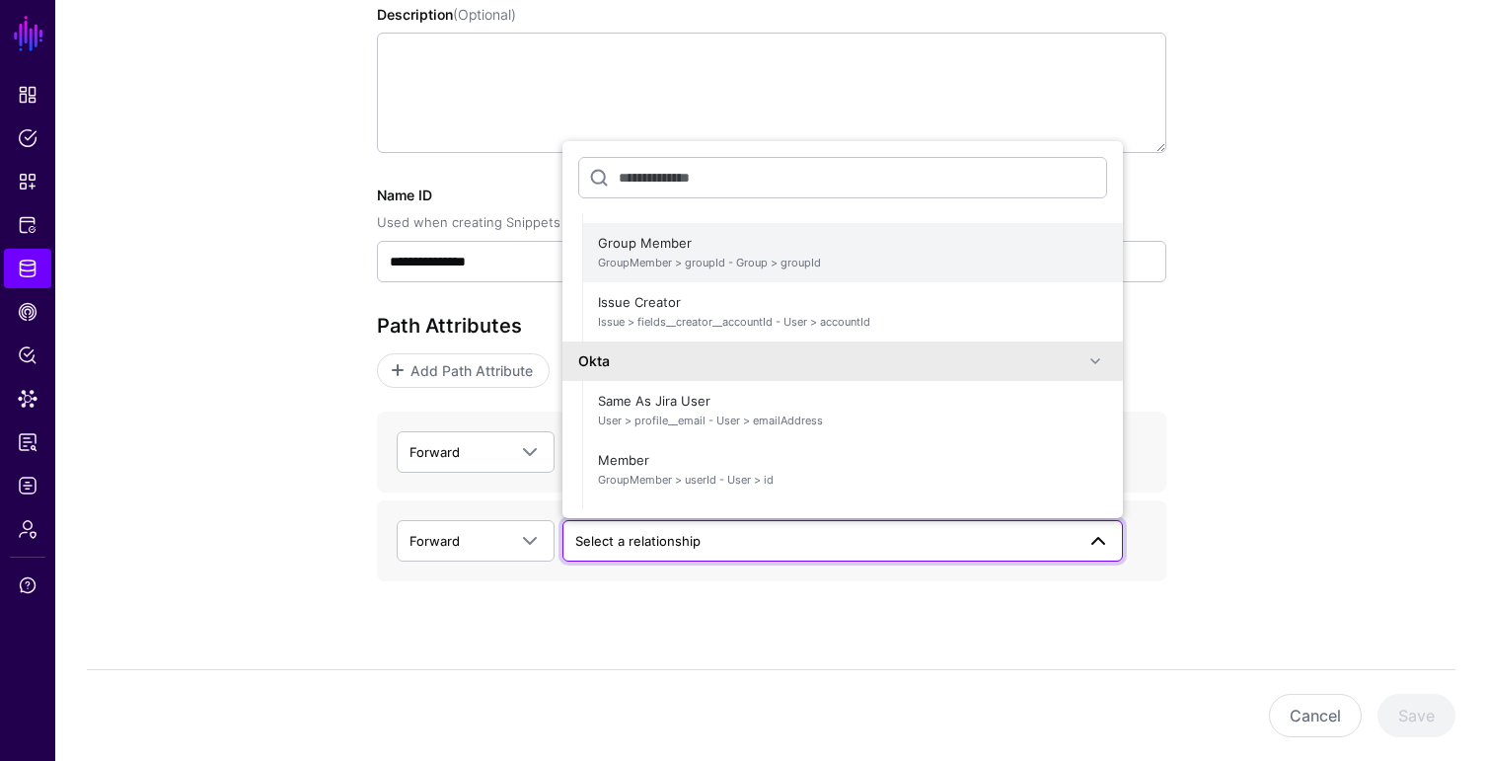
click at [698, 263] on span "GroupMember > groupId - Group > groupId" at bounding box center [852, 263] width 509 height 17
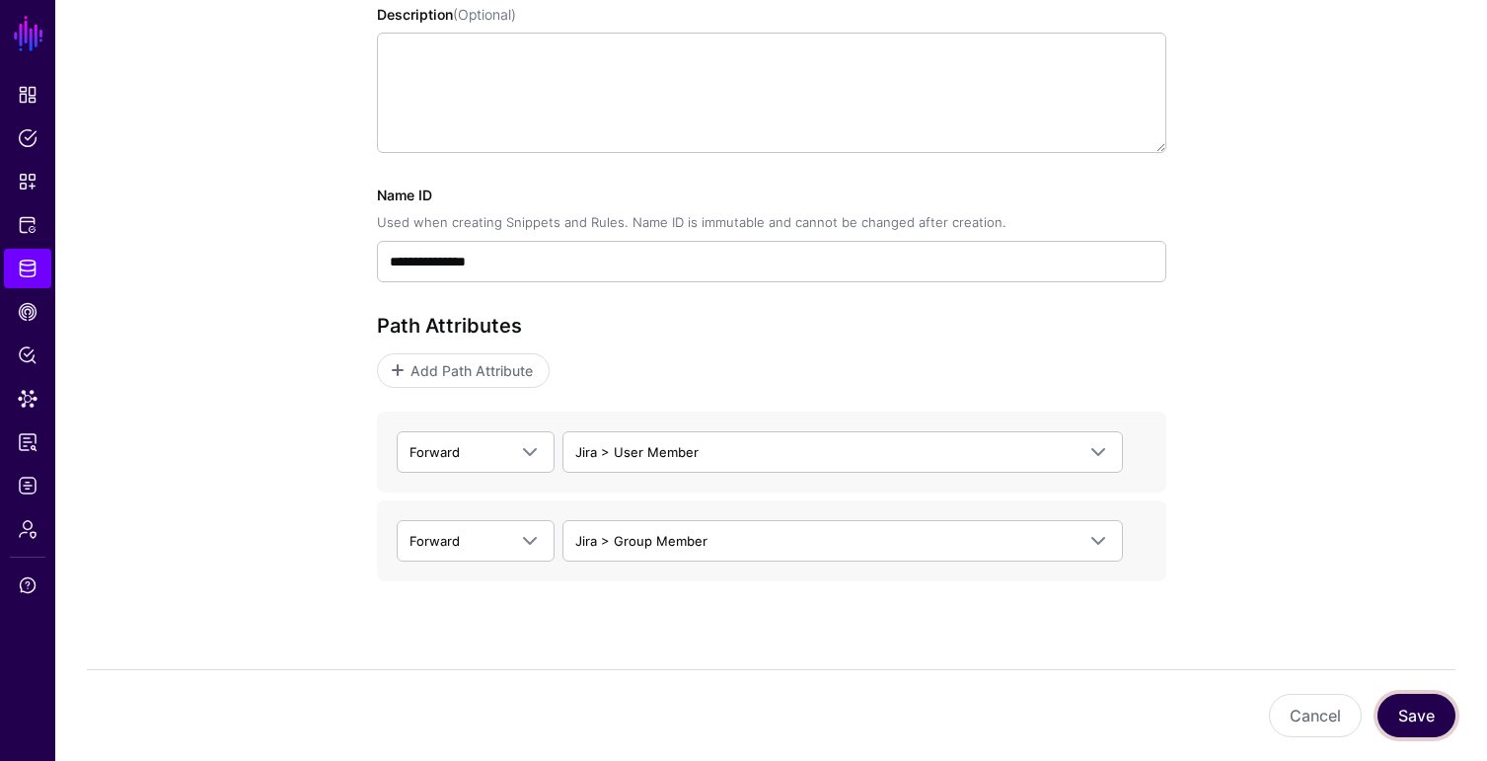
click at [1406, 706] on button "Save" at bounding box center [1417, 715] width 78 height 43
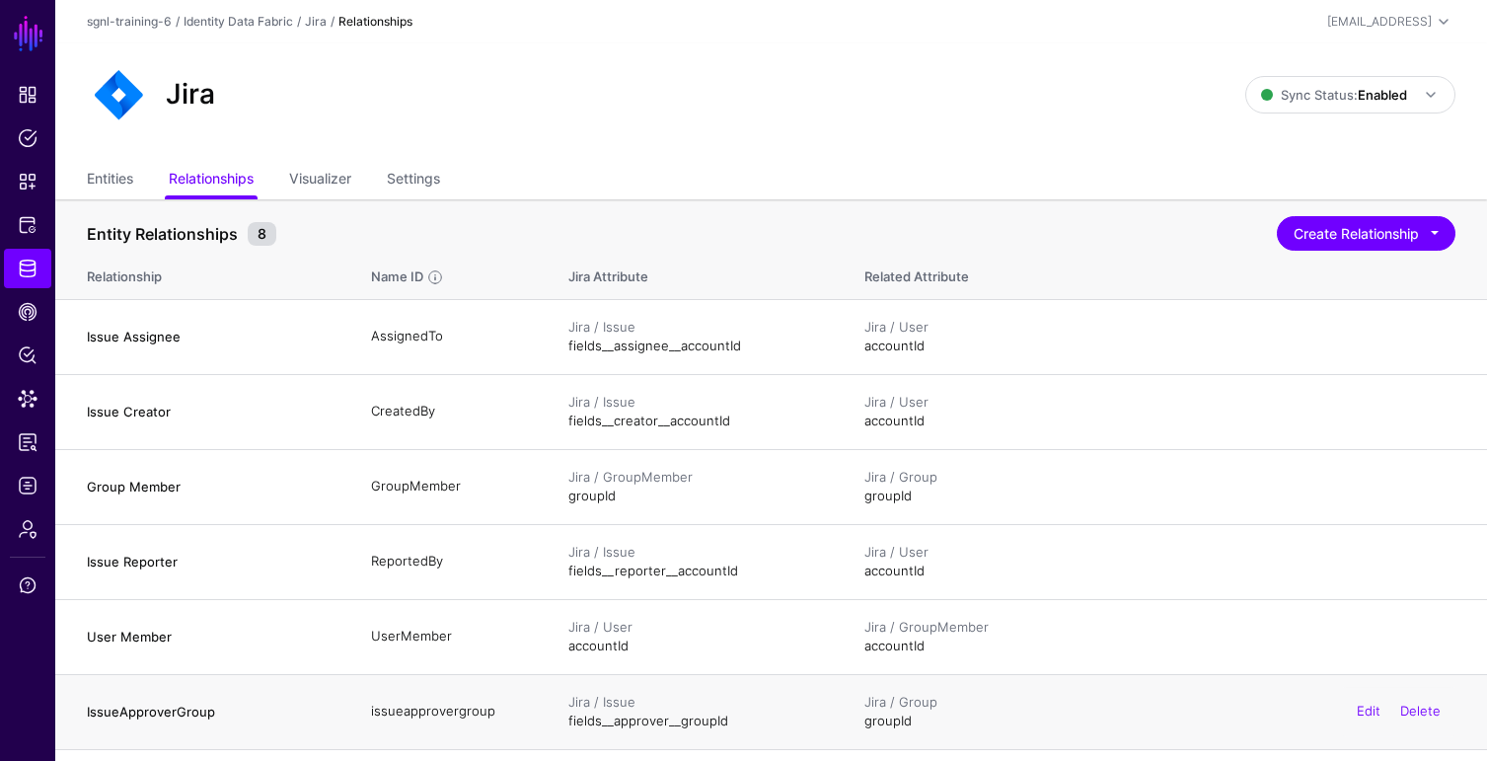
scroll to position [88, 0]
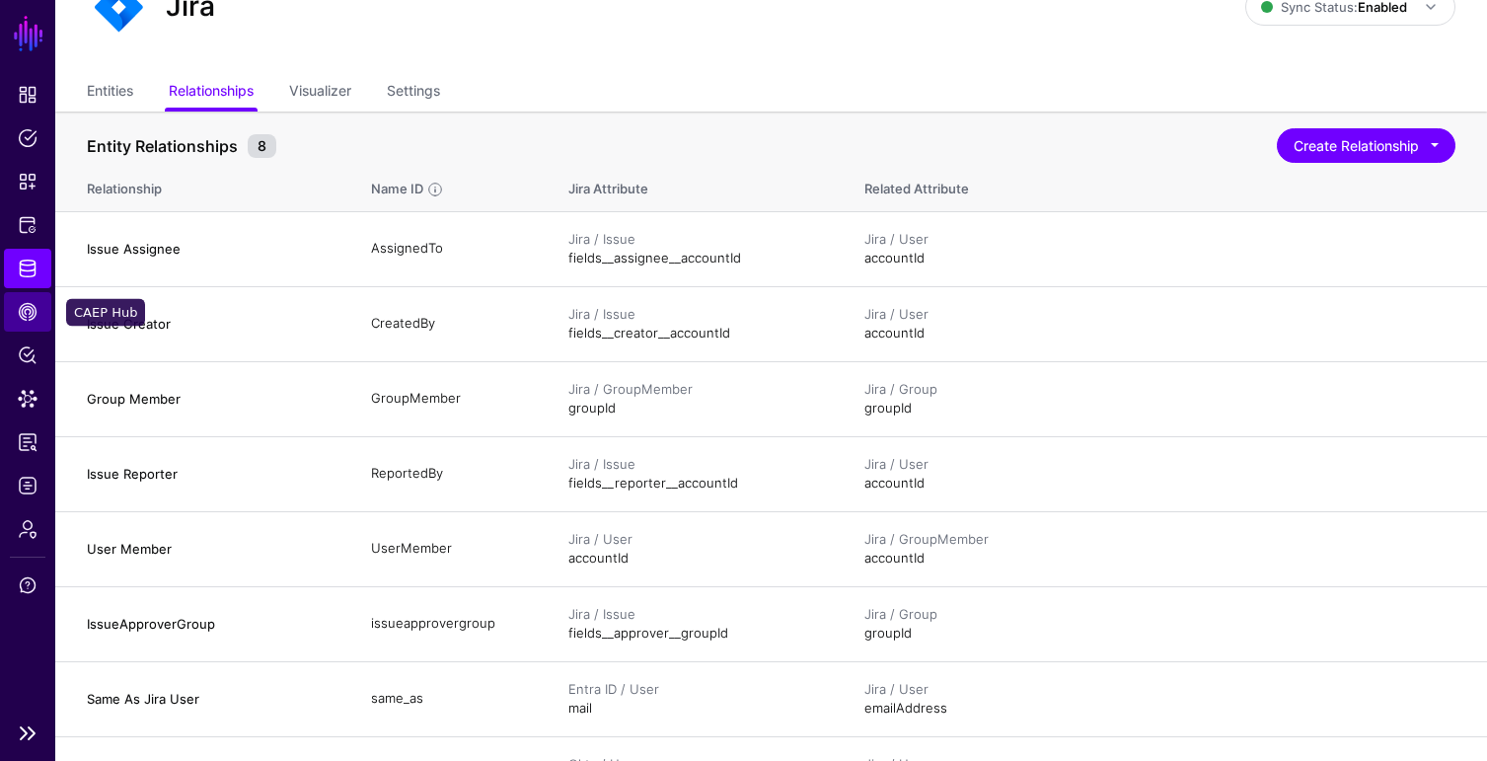
click at [22, 316] on span "CAEP Hub" at bounding box center [28, 312] width 20 height 20
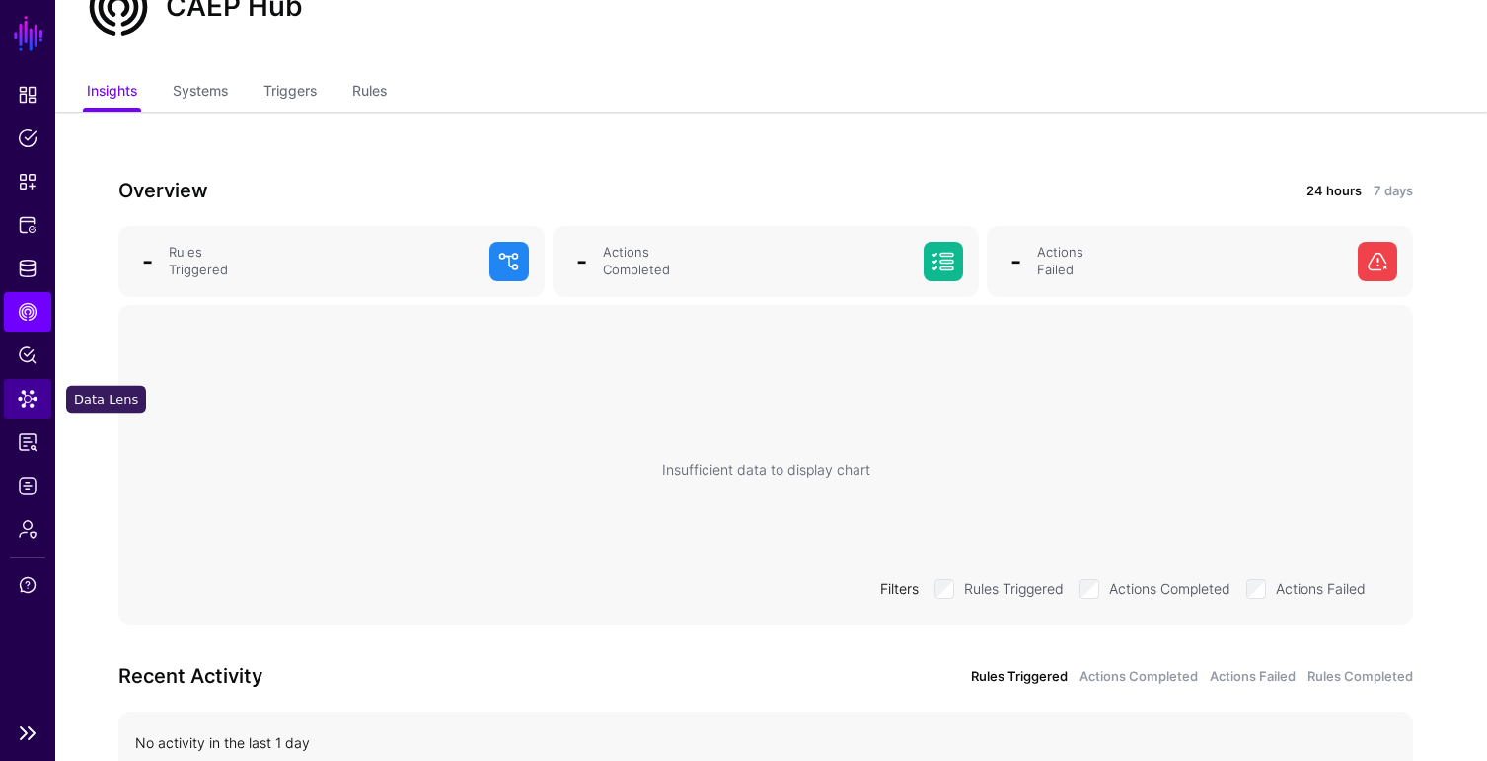
click at [26, 393] on span "Data Lens" at bounding box center [28, 399] width 20 height 20
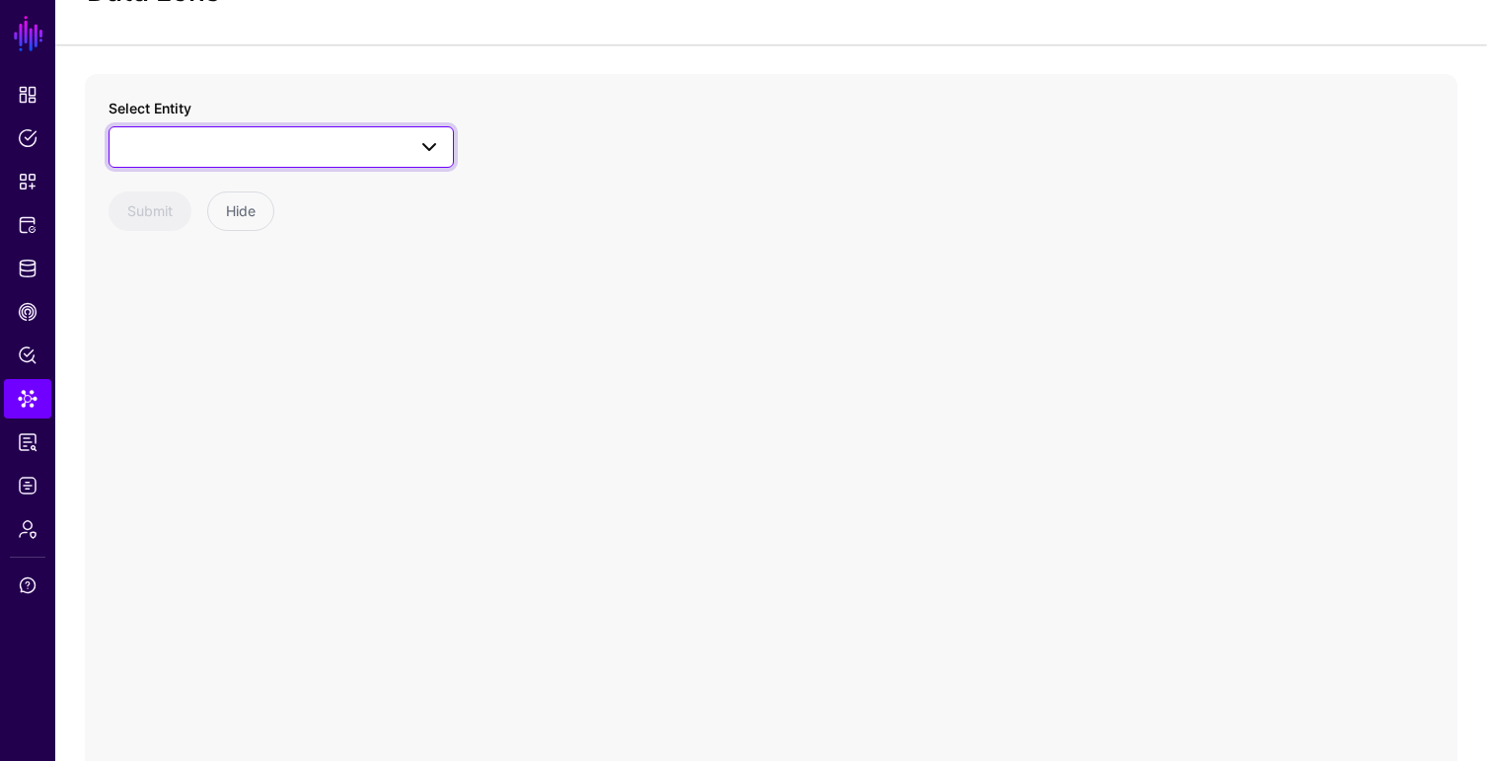
click at [351, 156] on span at bounding box center [281, 147] width 320 height 24
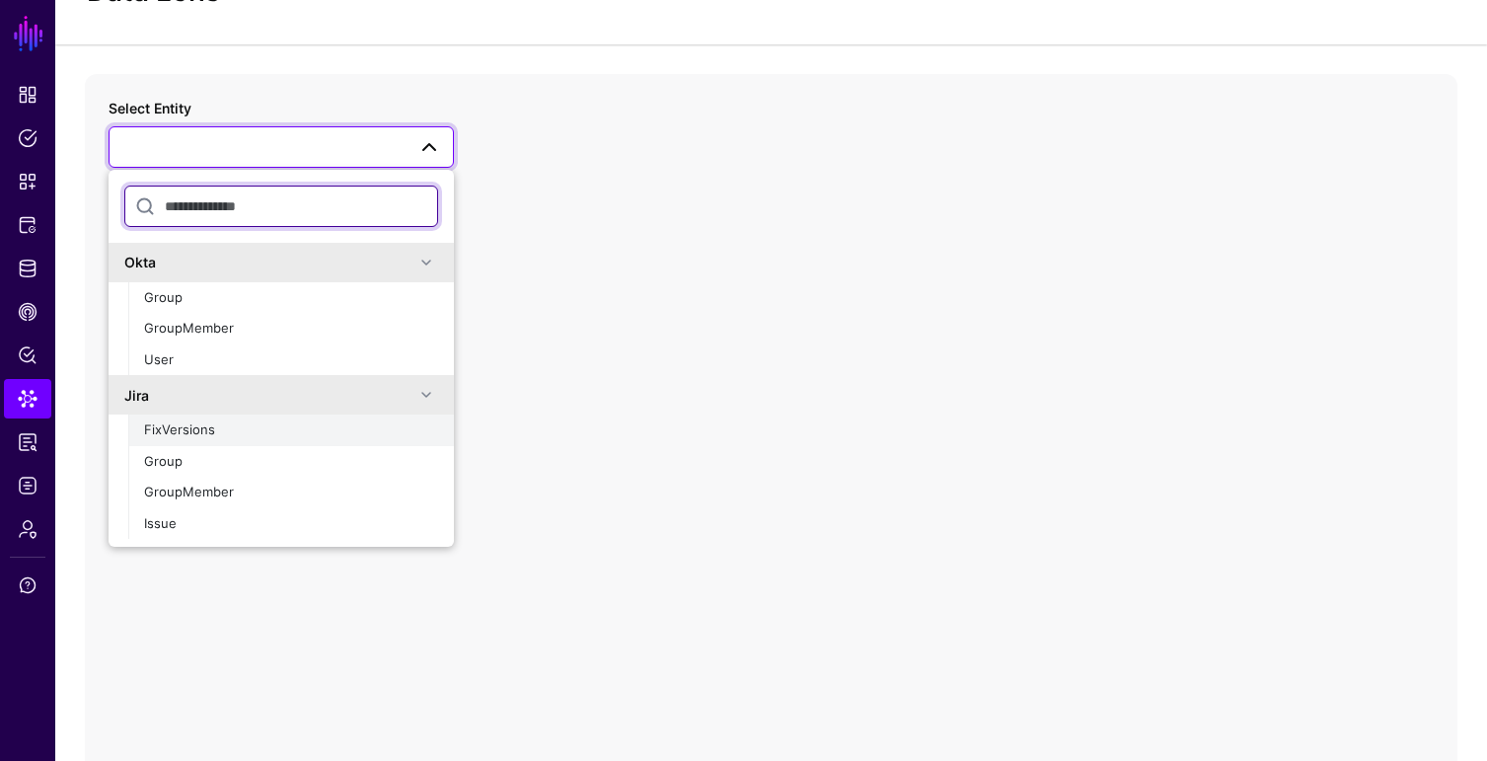
scroll to position [247, 0]
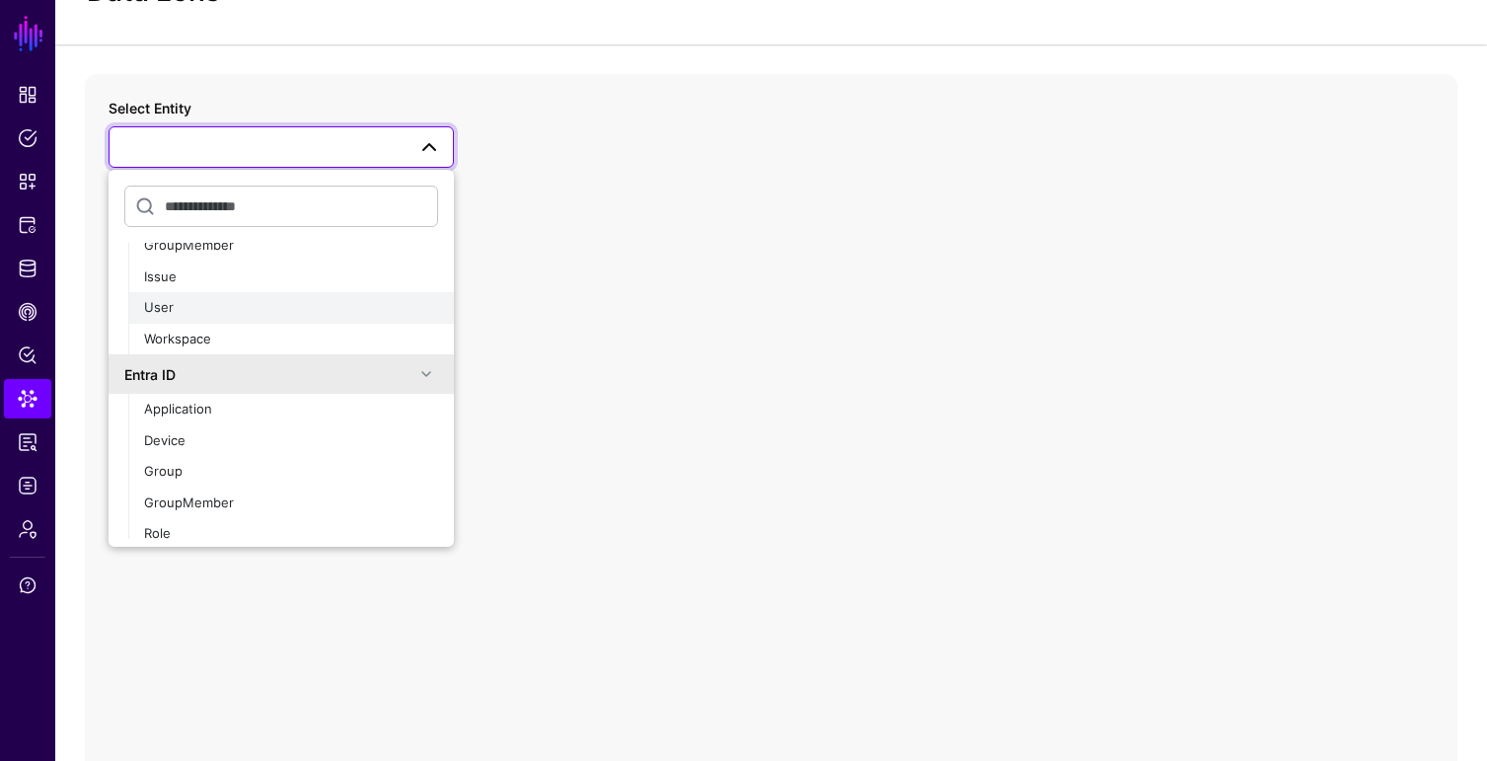
click at [178, 303] on div "User" at bounding box center [291, 308] width 294 height 20
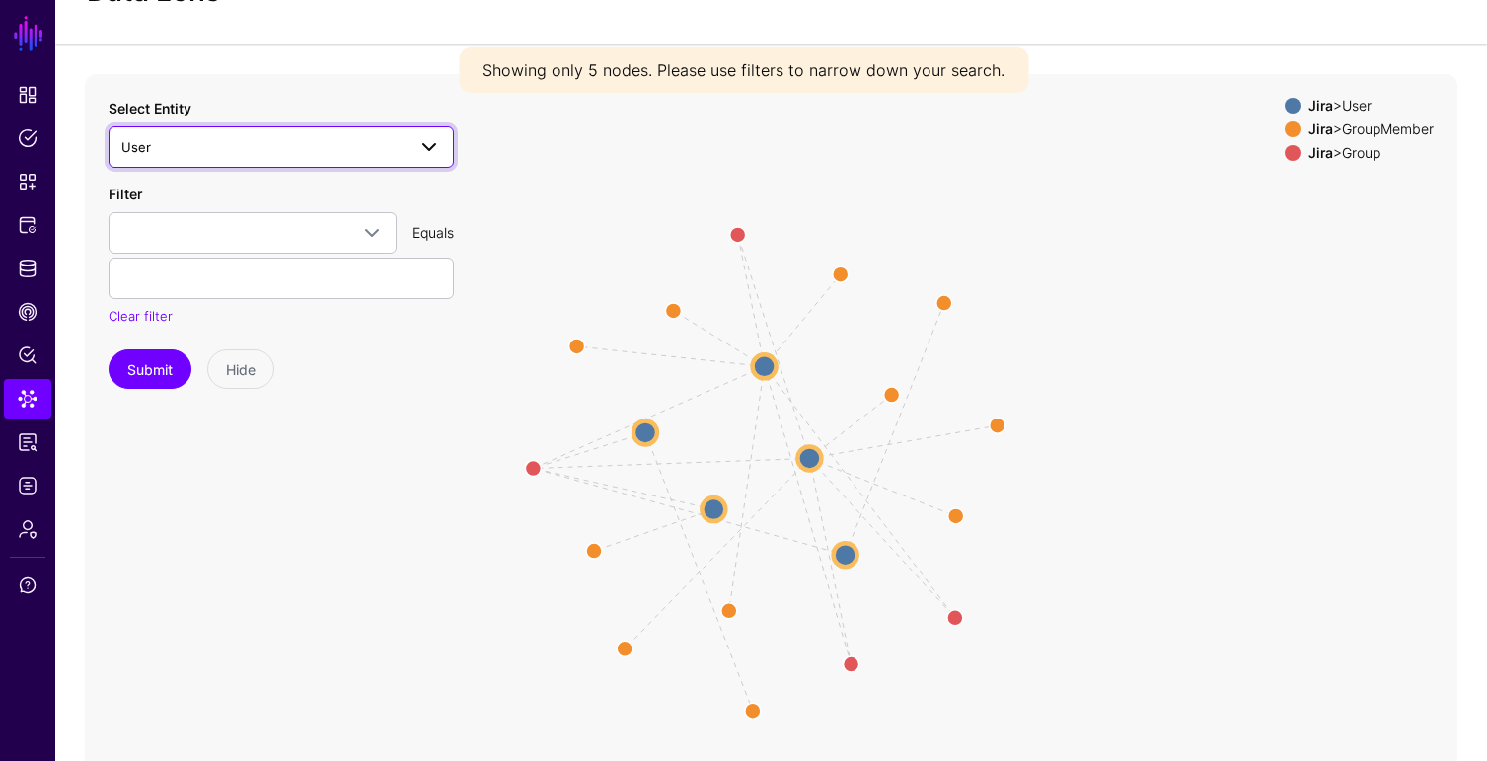
click at [396, 160] on link "User" at bounding box center [281, 146] width 345 height 41
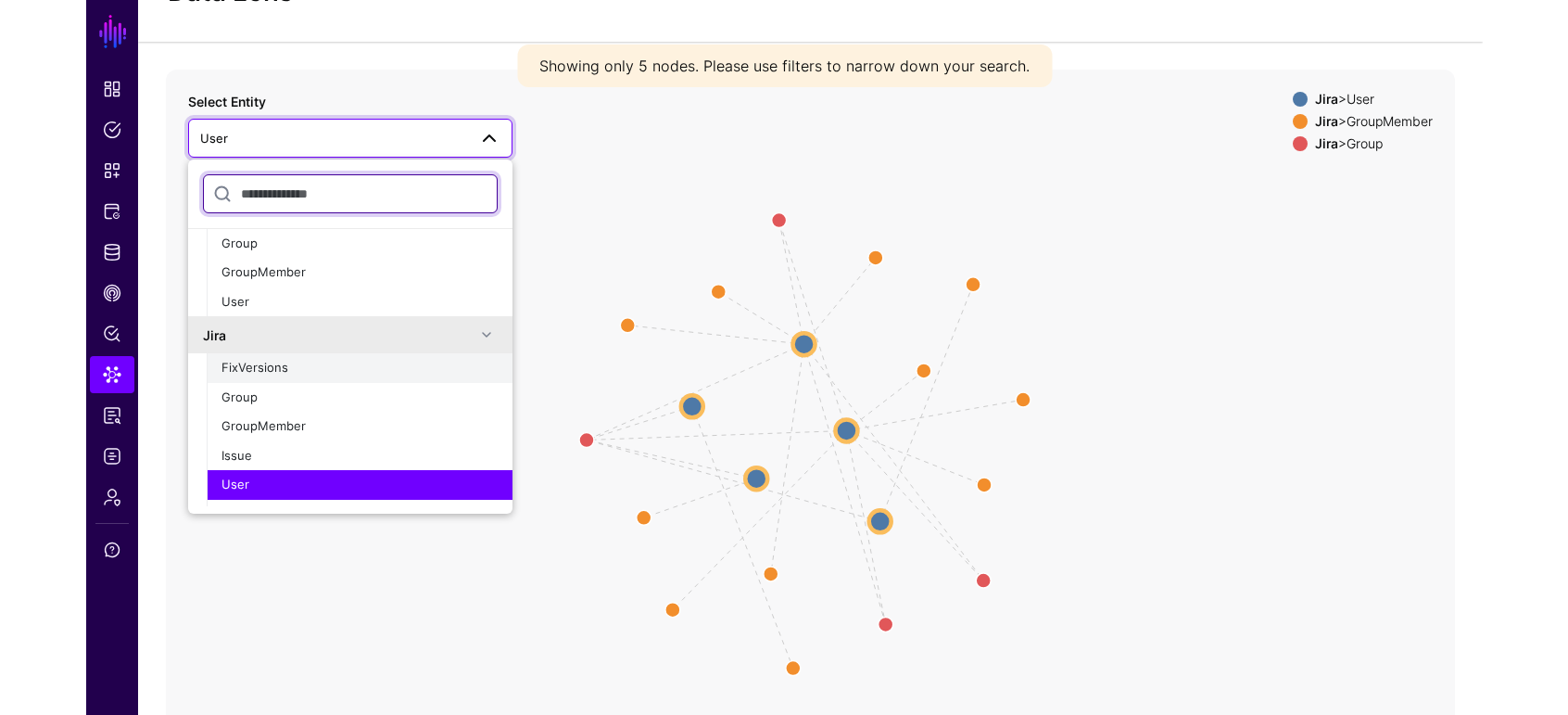
scroll to position [60, 0]
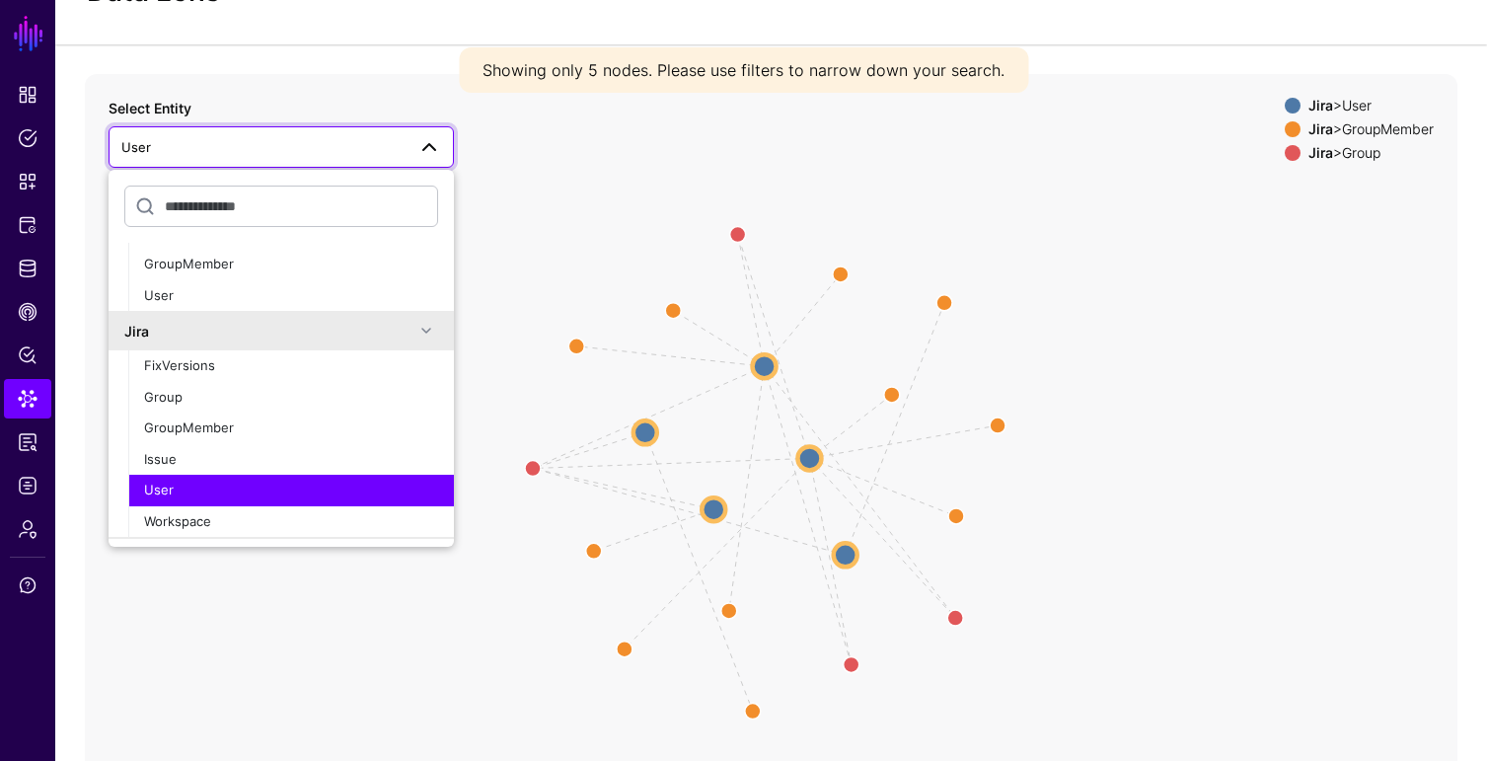
click at [173, 491] on div "User" at bounding box center [291, 491] width 294 height 20
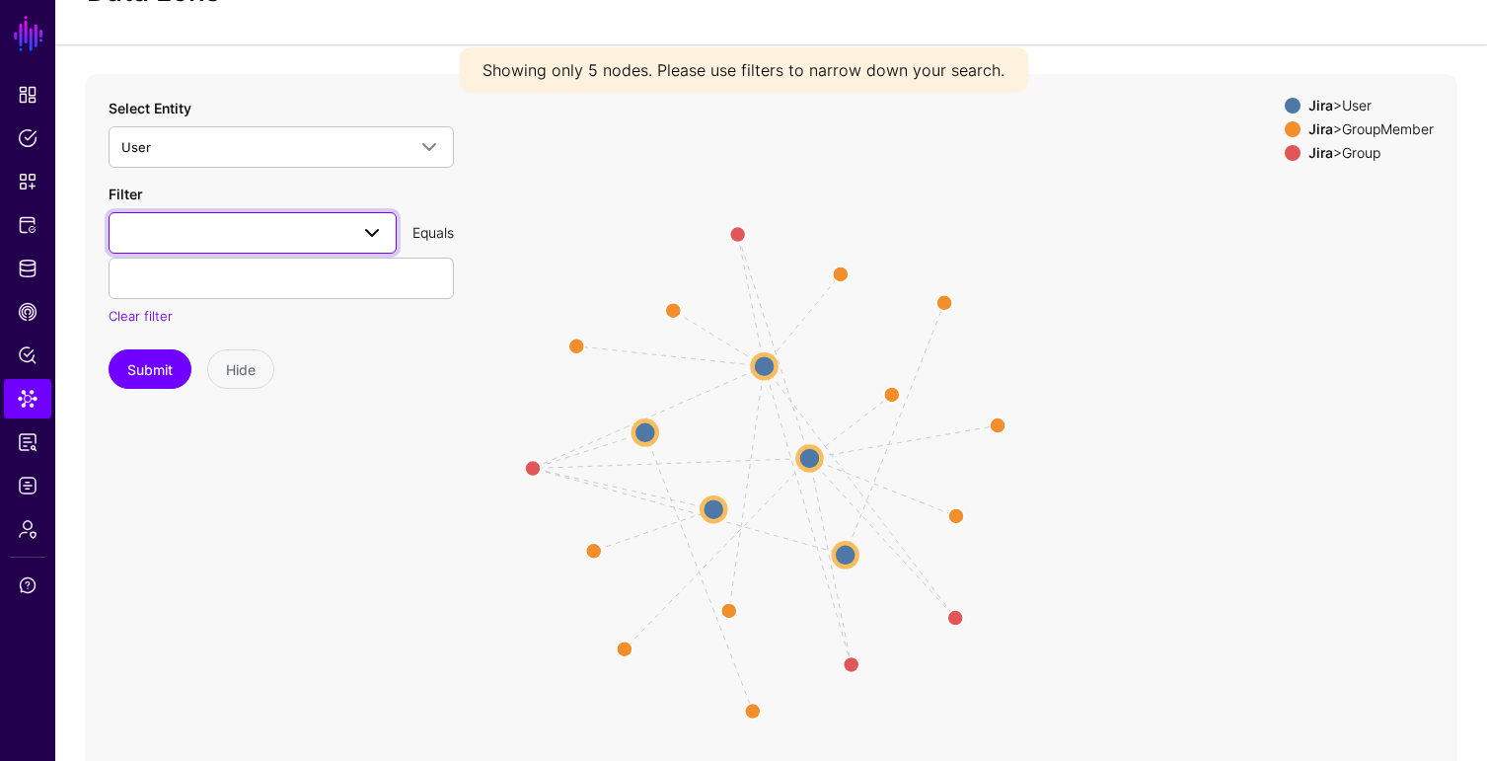
click at [230, 221] on span at bounding box center [252, 233] width 263 height 24
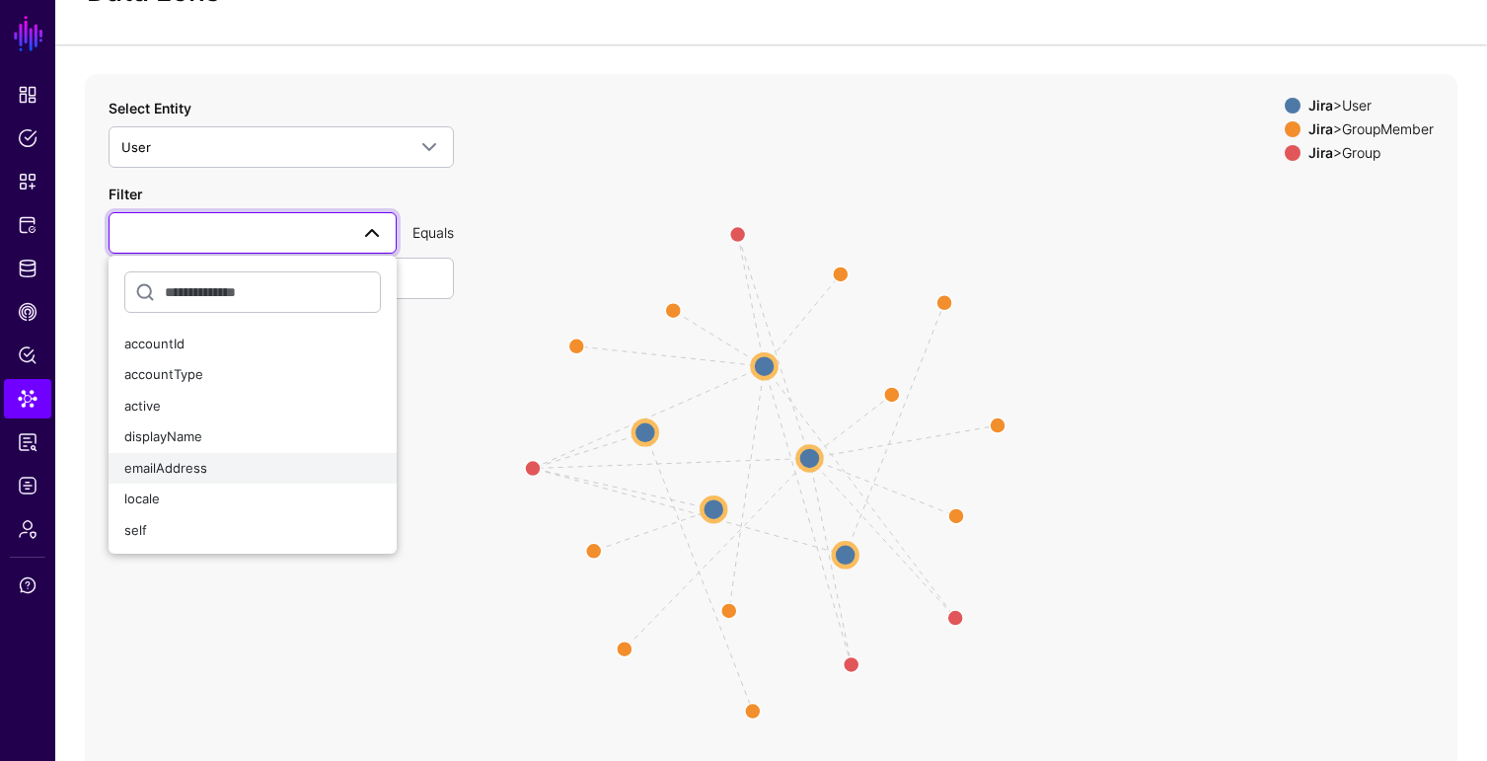
click at [192, 474] on span "emailAddress" at bounding box center [165, 468] width 83 height 16
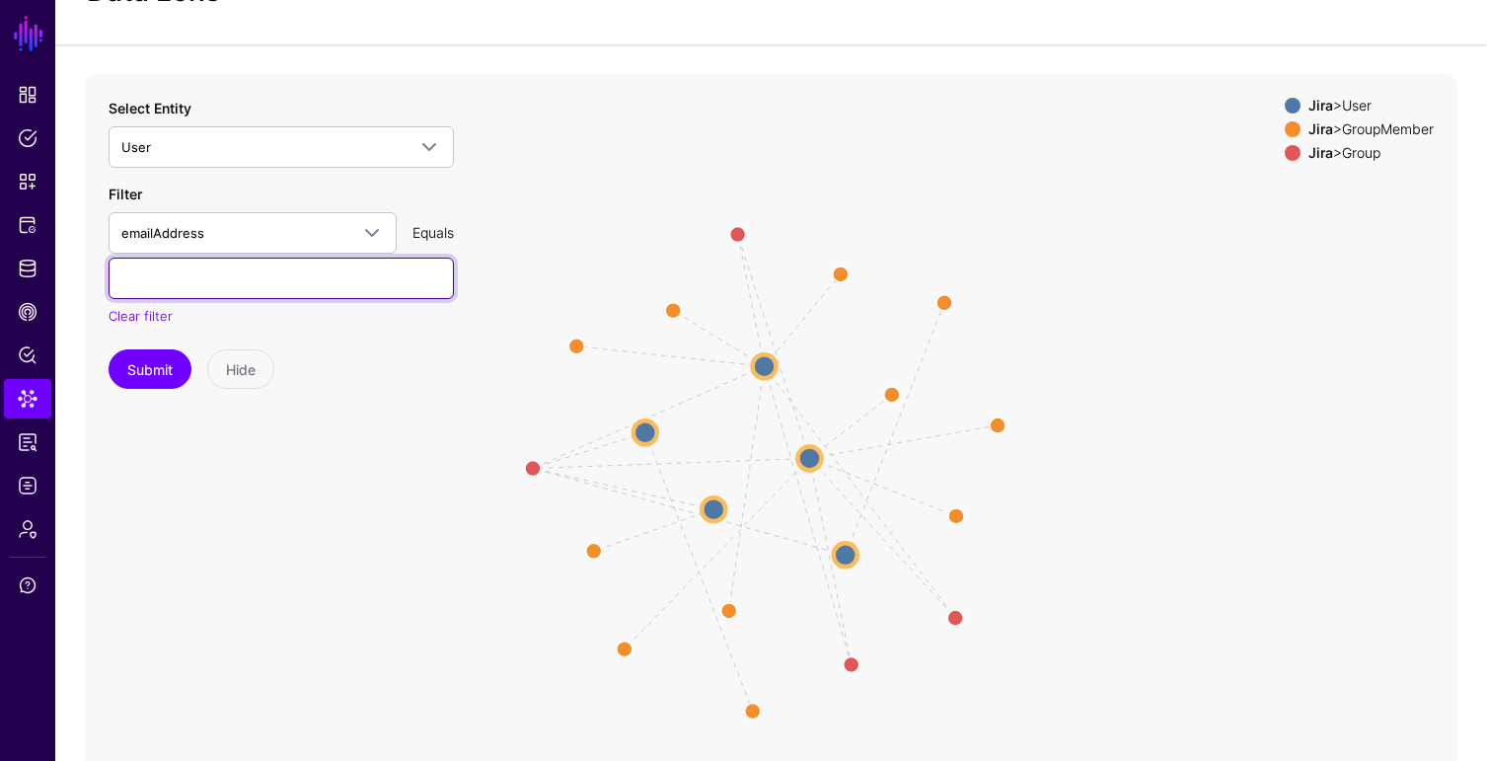
click at [240, 270] on input "text" at bounding box center [281, 278] width 345 height 41
type input "**********"
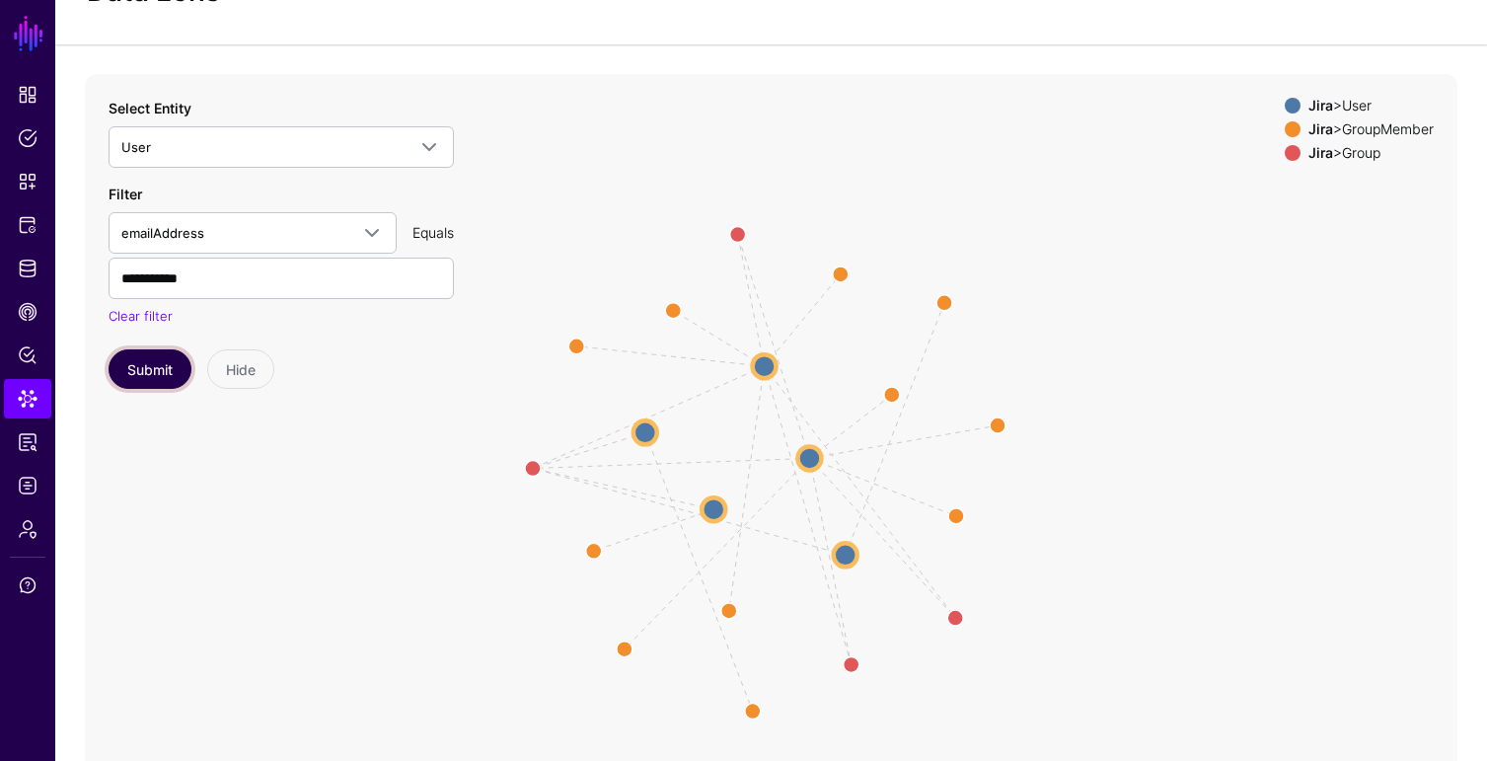
click at [149, 369] on button "Submit" at bounding box center [150, 368] width 83 height 39
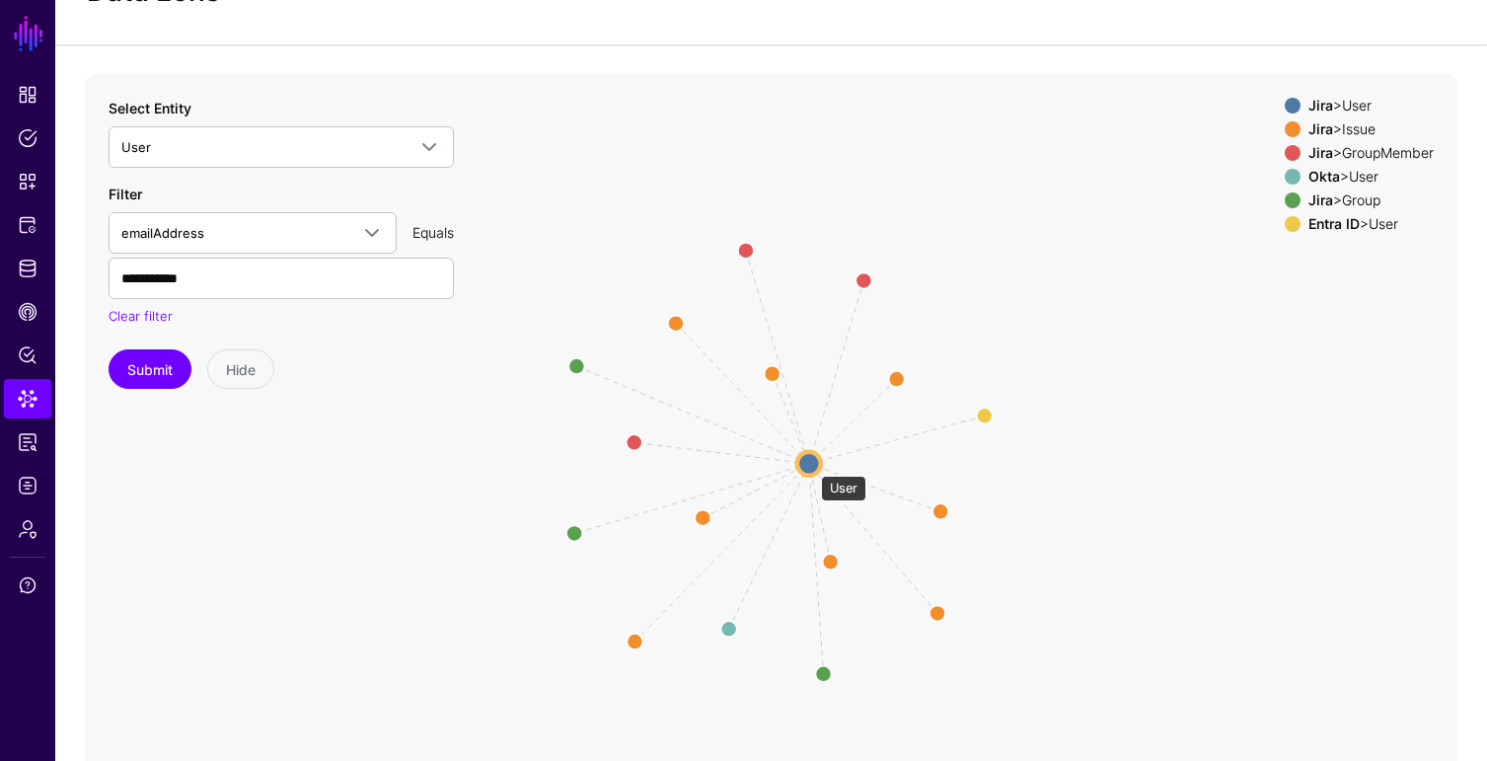
click at [811, 466] on circle at bounding box center [809, 463] width 24 height 24
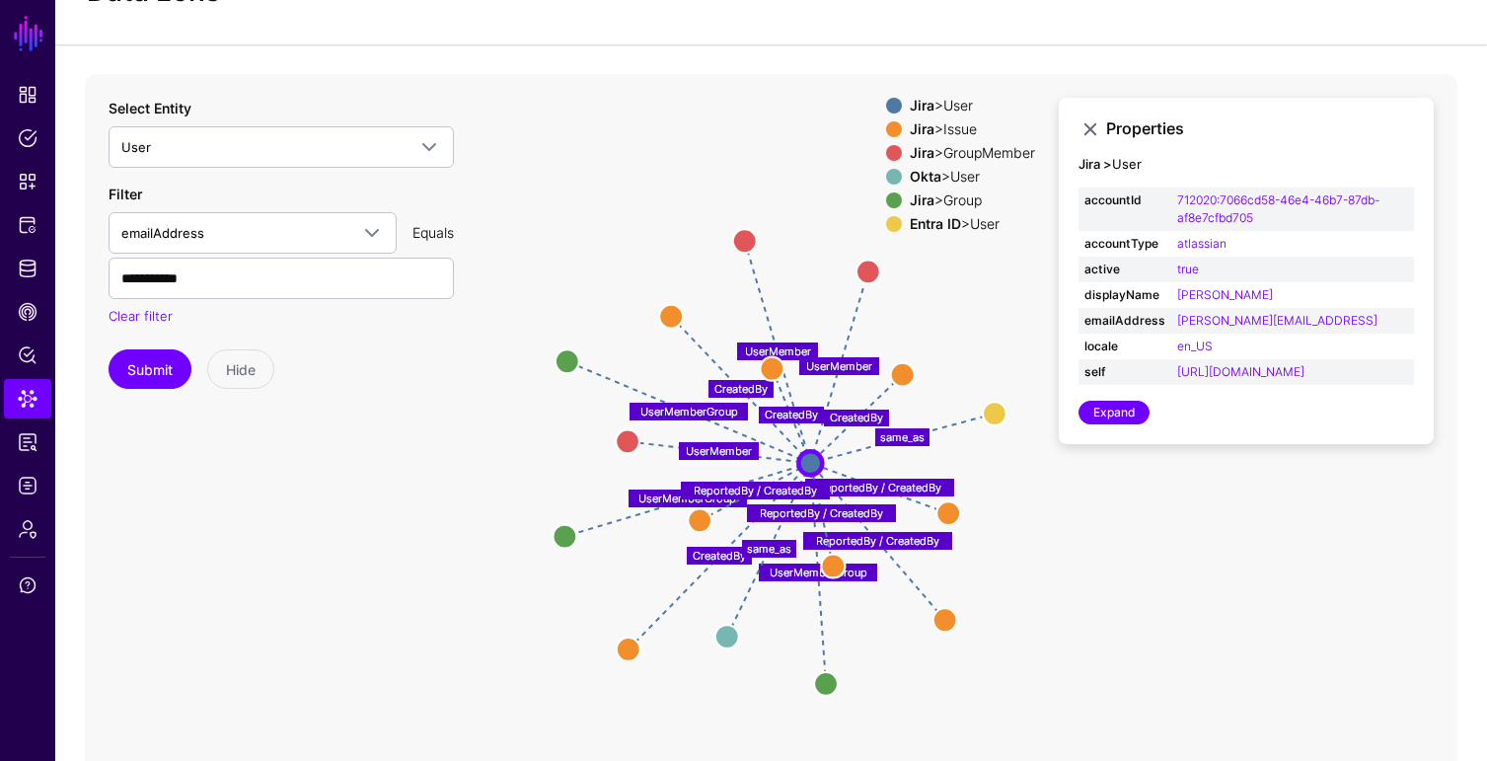
click at [992, 220] on div "Entra ID > User" at bounding box center [972, 224] width 133 height 16
click at [949, 172] on div "Okta > User" at bounding box center [972, 177] width 133 height 16
click at [956, 126] on div "Jira > Issue" at bounding box center [972, 129] width 133 height 16
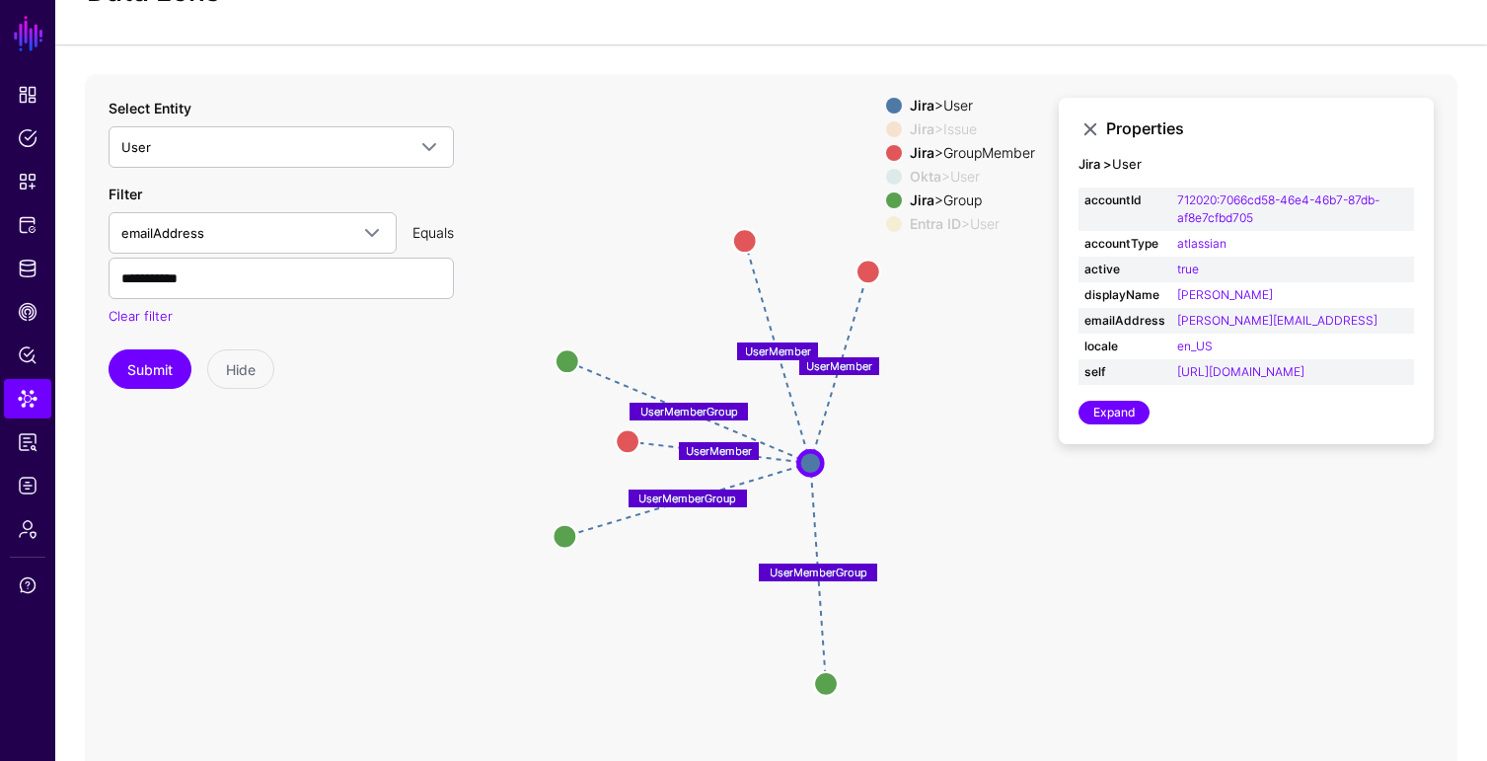
click at [962, 151] on div "Jira > GroupMember" at bounding box center [972, 153] width 133 height 16
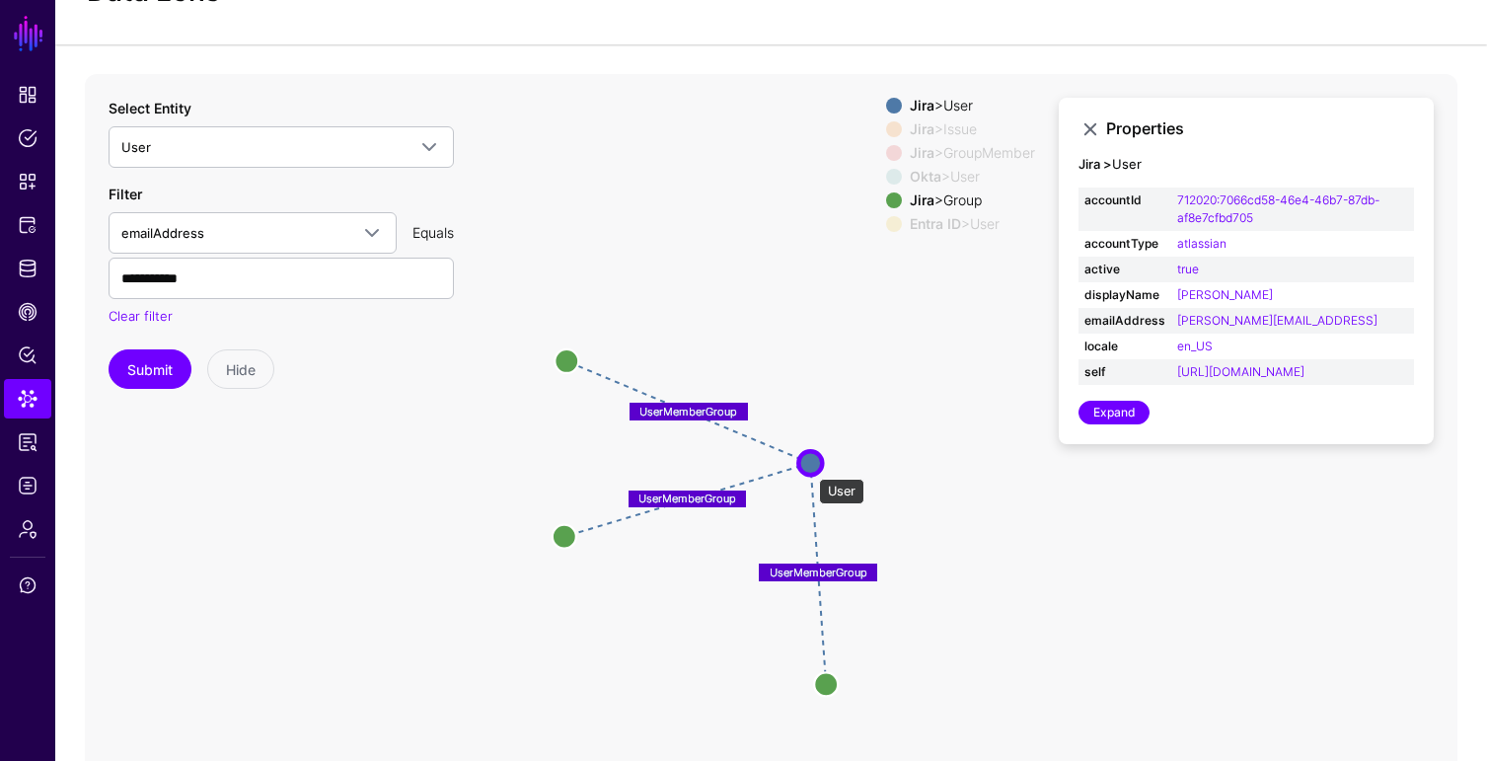
click at [809, 469] on circle at bounding box center [810, 463] width 24 height 24
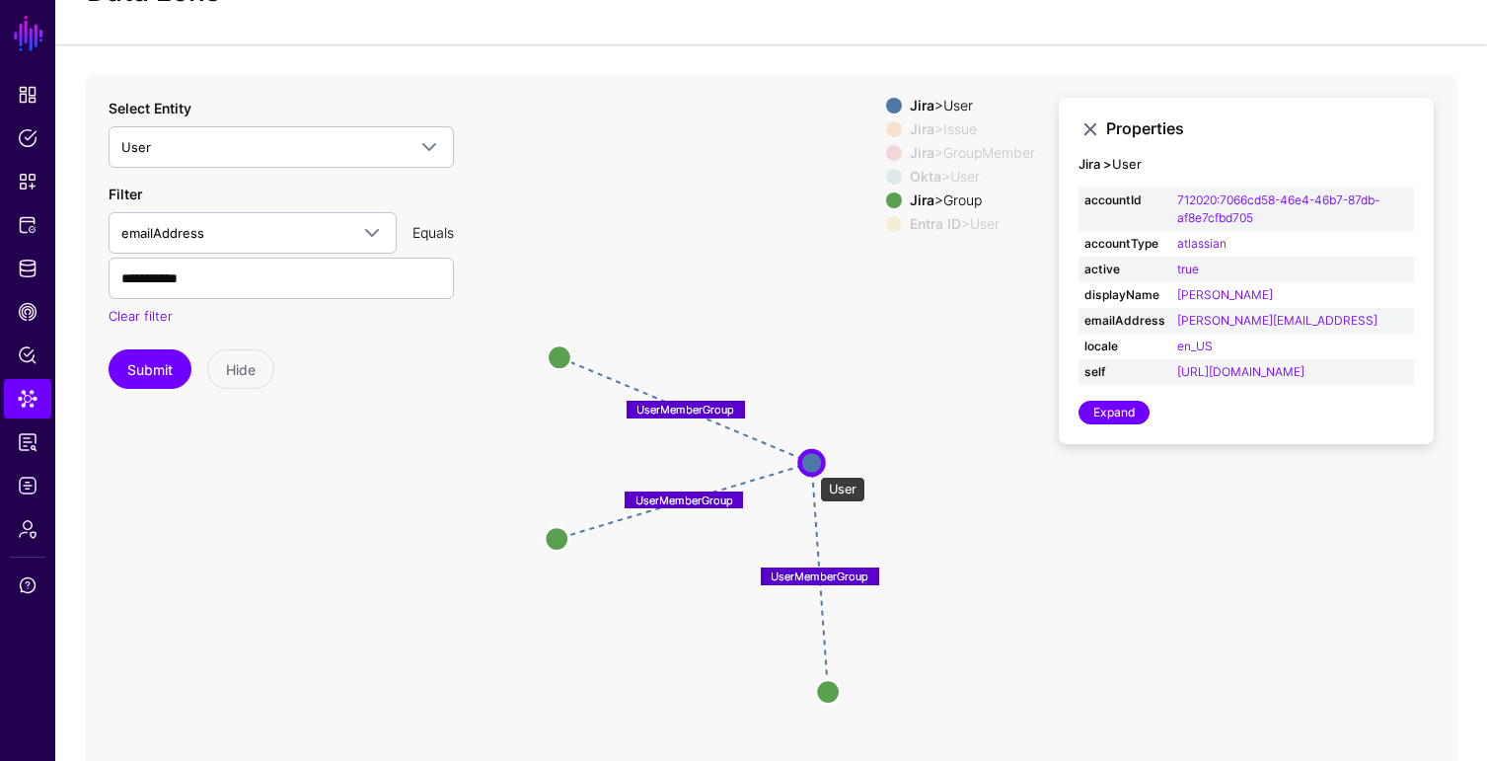
click at [810, 467] on circle at bounding box center [812, 463] width 24 height 24
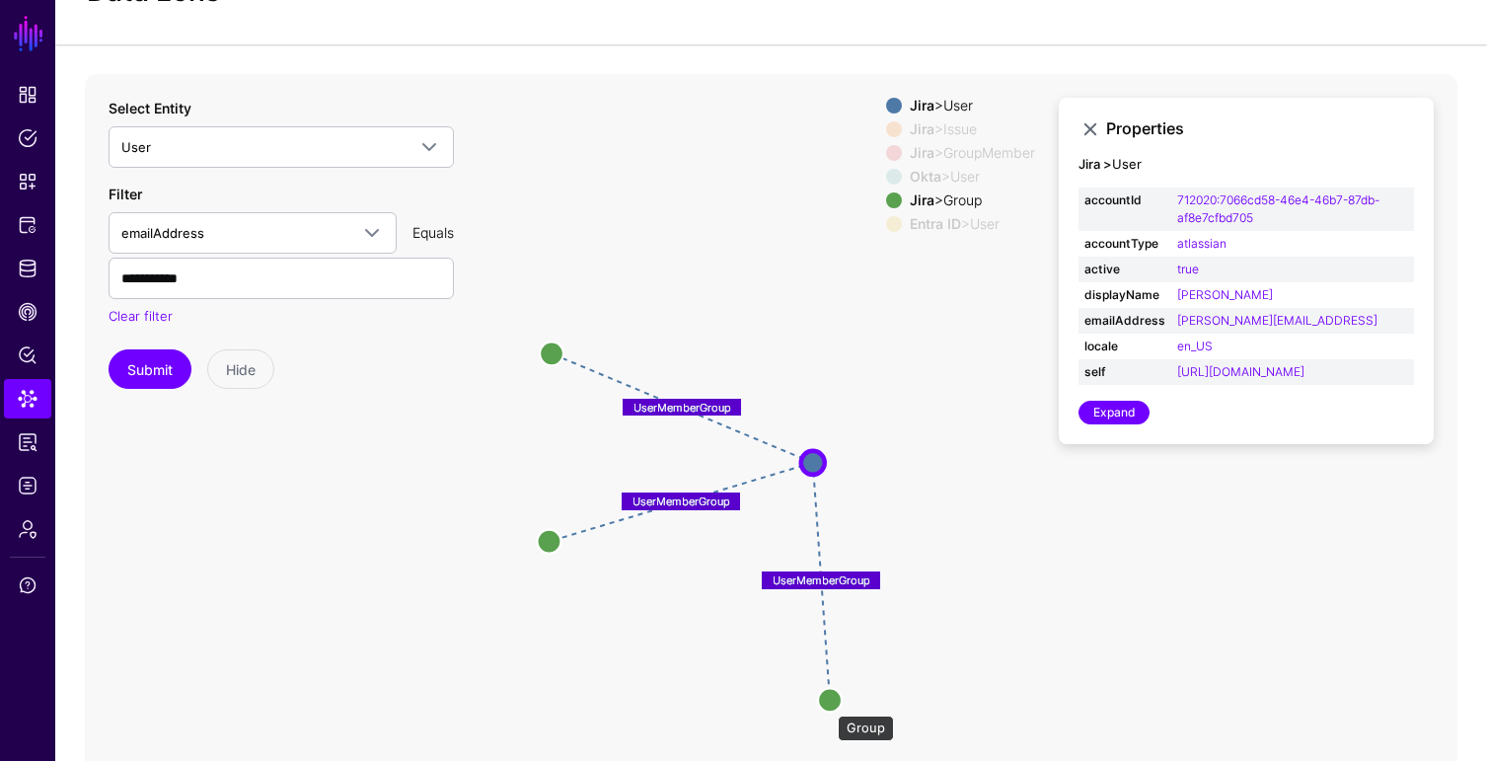
click at [828, 706] on circle at bounding box center [830, 700] width 24 height 24
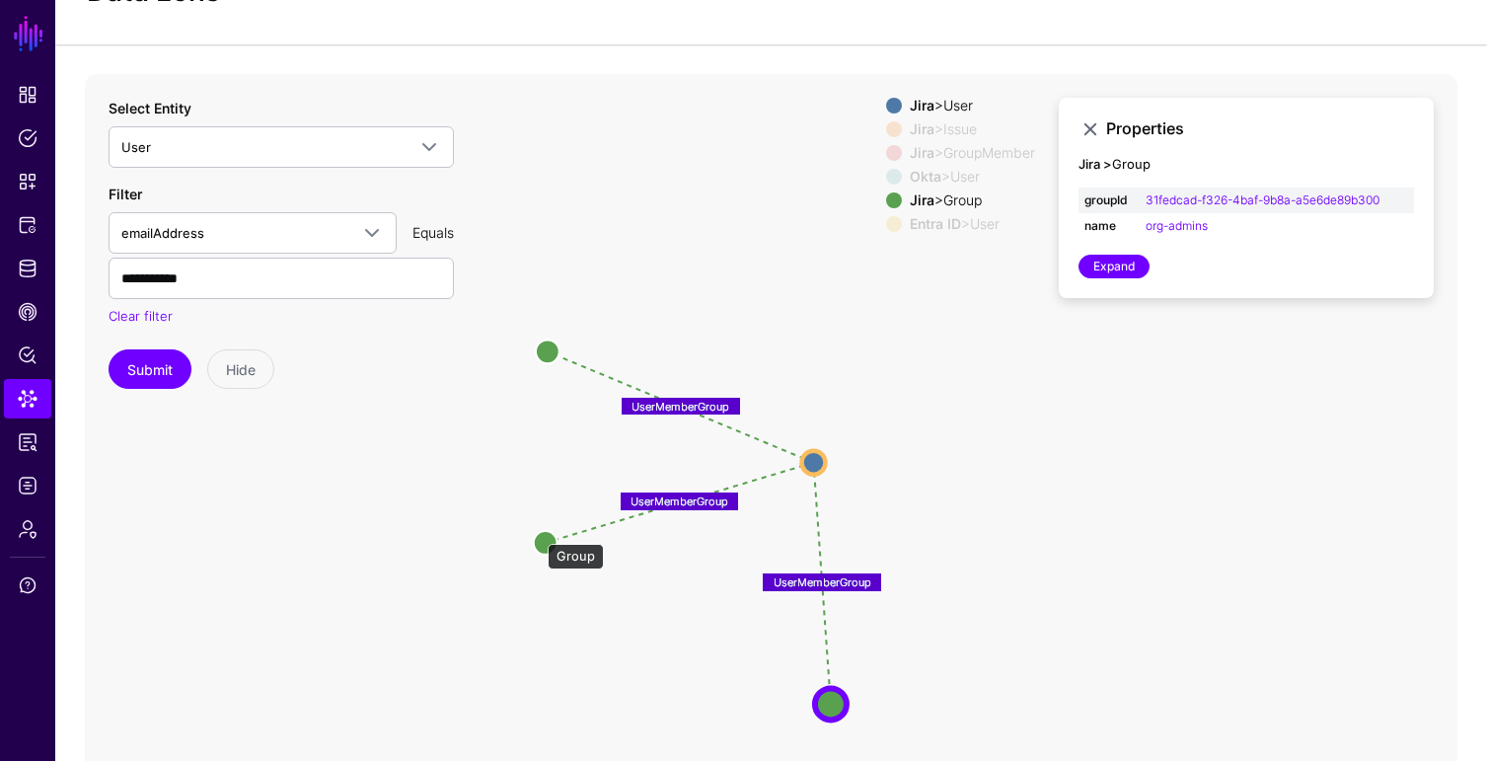
click at [538, 534] on circle at bounding box center [546, 543] width 24 height 24
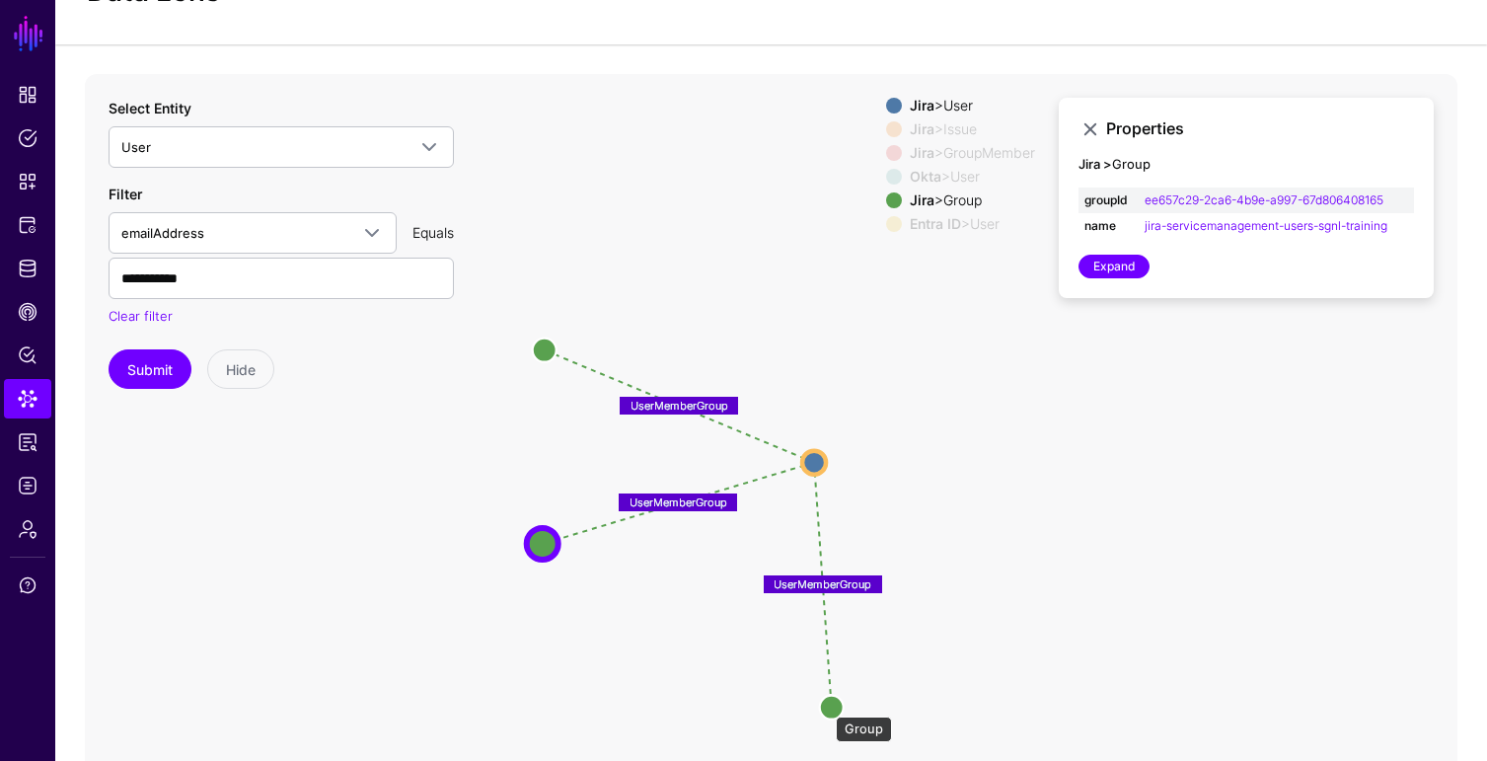
click at [826, 707] on circle at bounding box center [832, 707] width 24 height 24
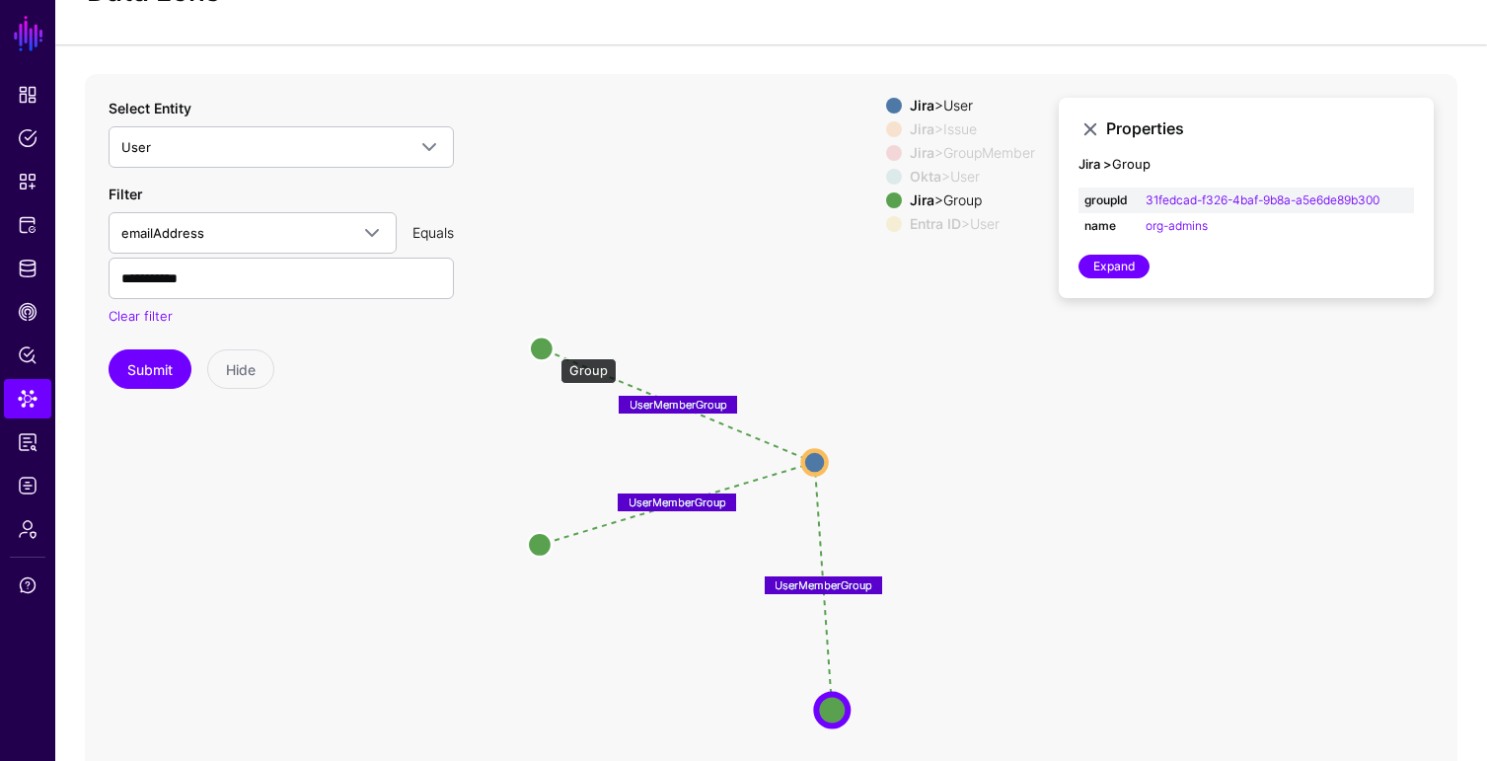
click at [546, 347] on circle at bounding box center [542, 349] width 24 height 24
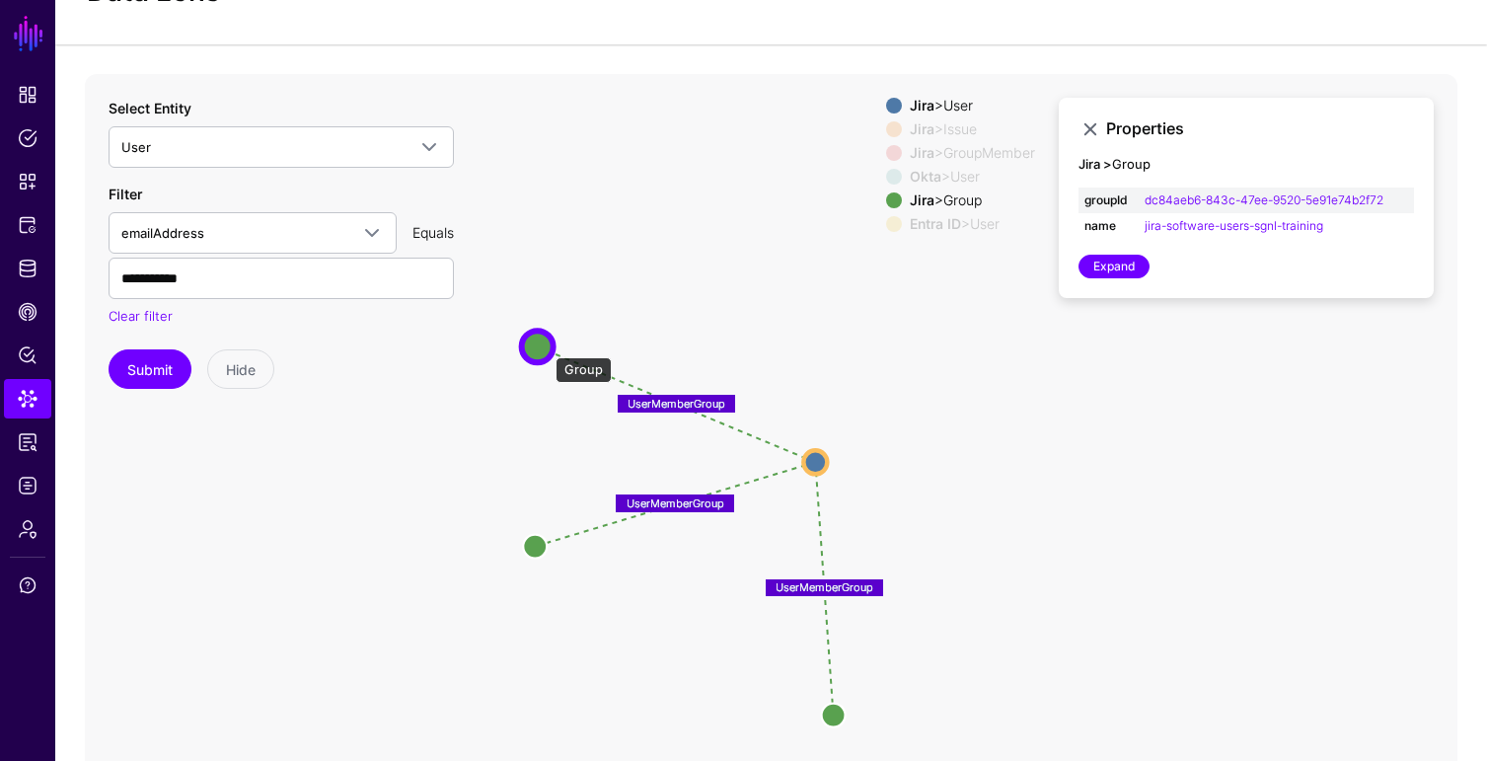
click at [546, 347] on circle at bounding box center [538, 347] width 32 height 32
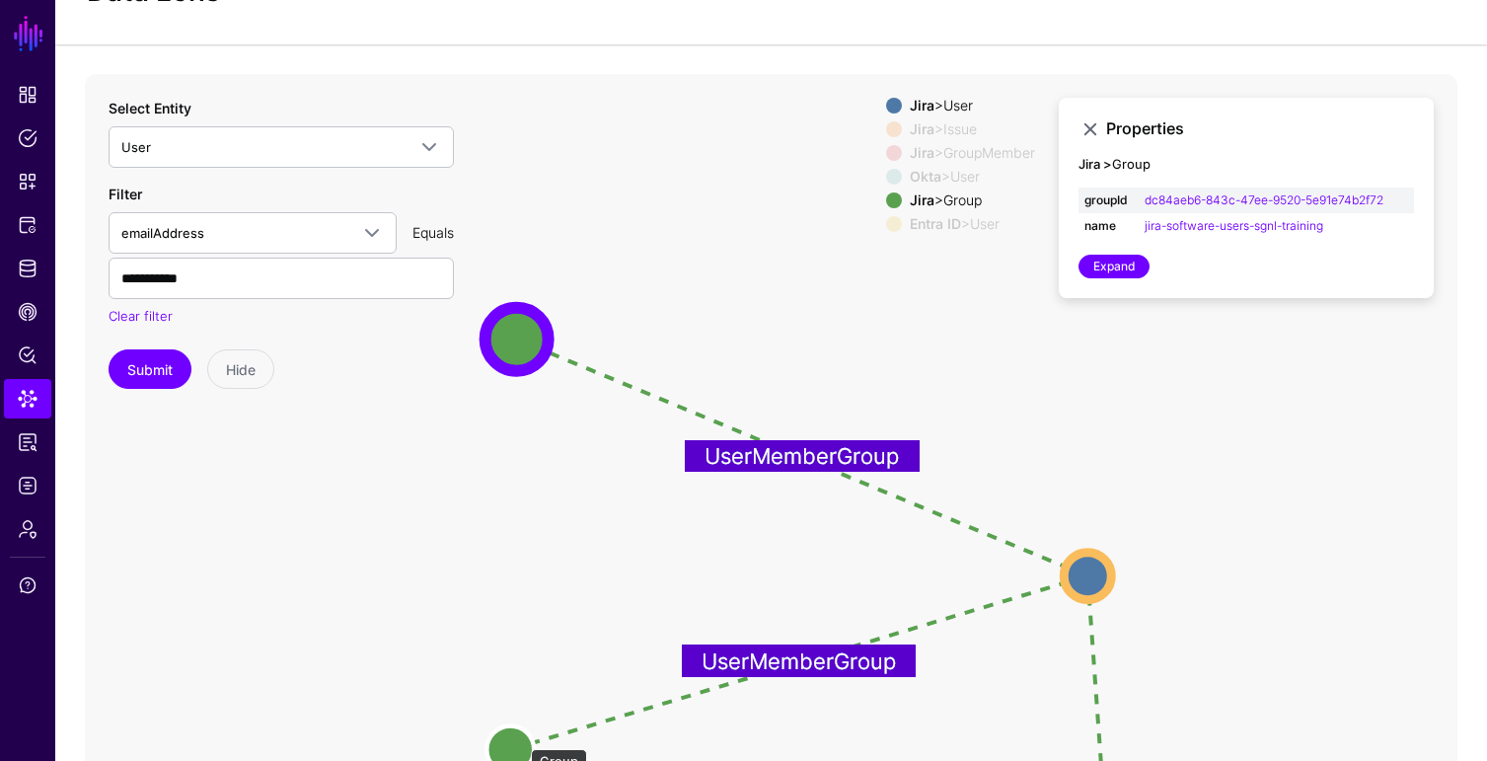
click at [521, 739] on circle at bounding box center [510, 748] width 47 height 47
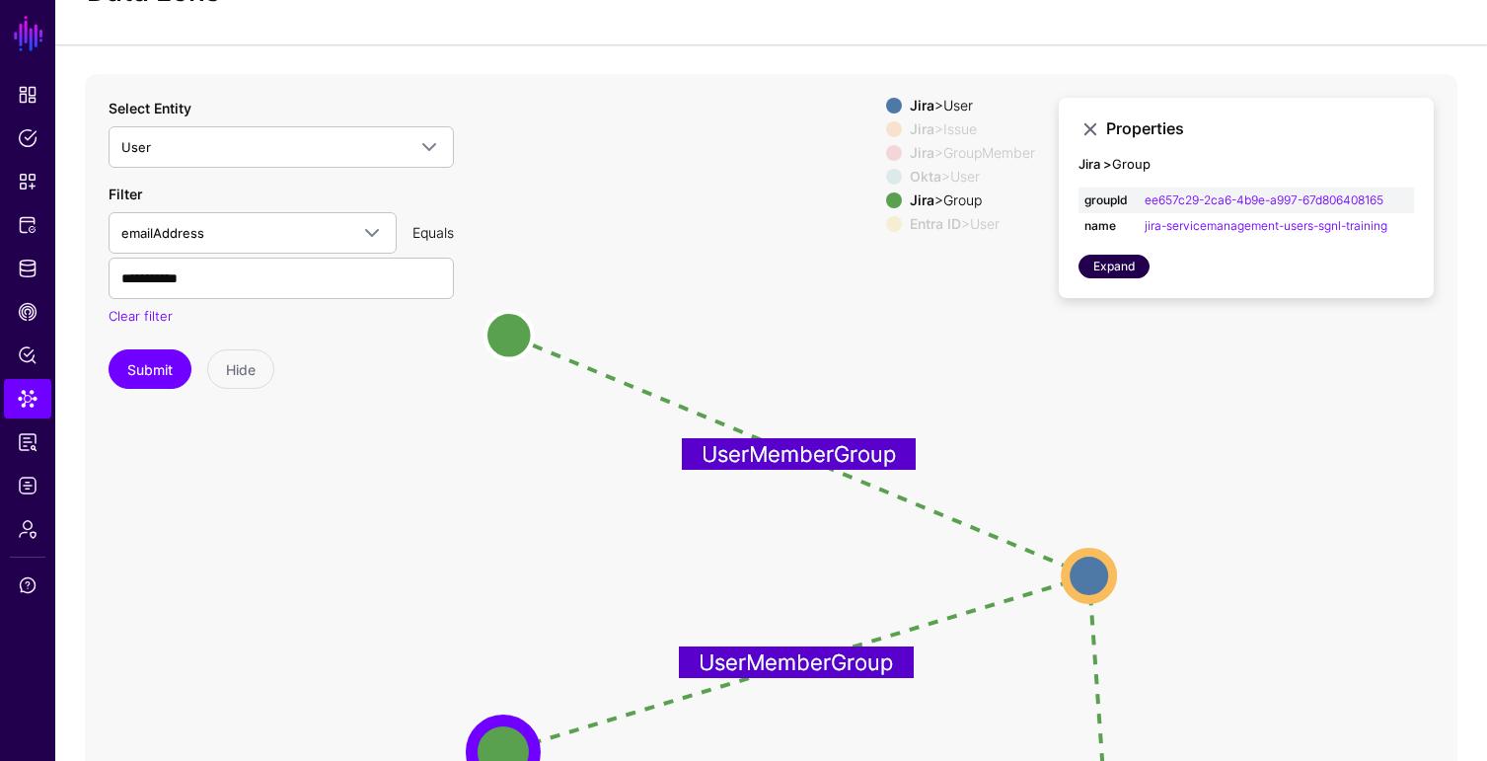
click at [1129, 266] on link "Expand" at bounding box center [1114, 267] width 71 height 24
